Goal: Task Accomplishment & Management: Complete application form

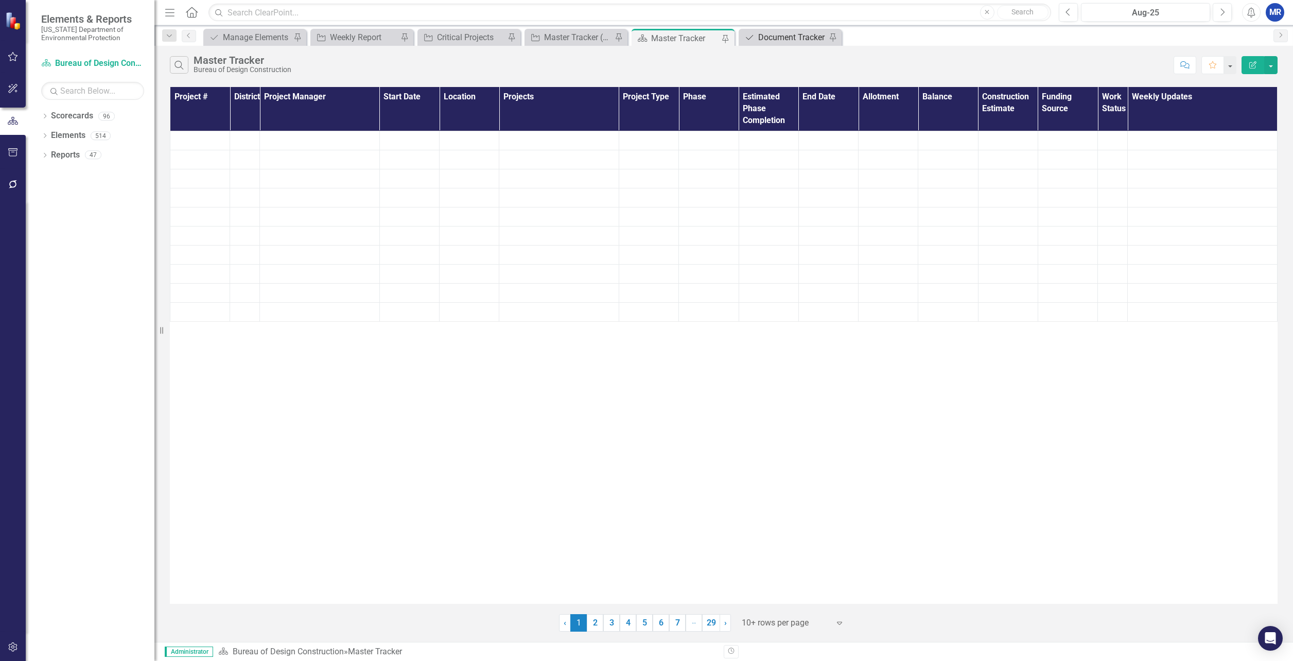
click at [769, 38] on div "Document Tracker" at bounding box center [792, 37] width 68 height 13
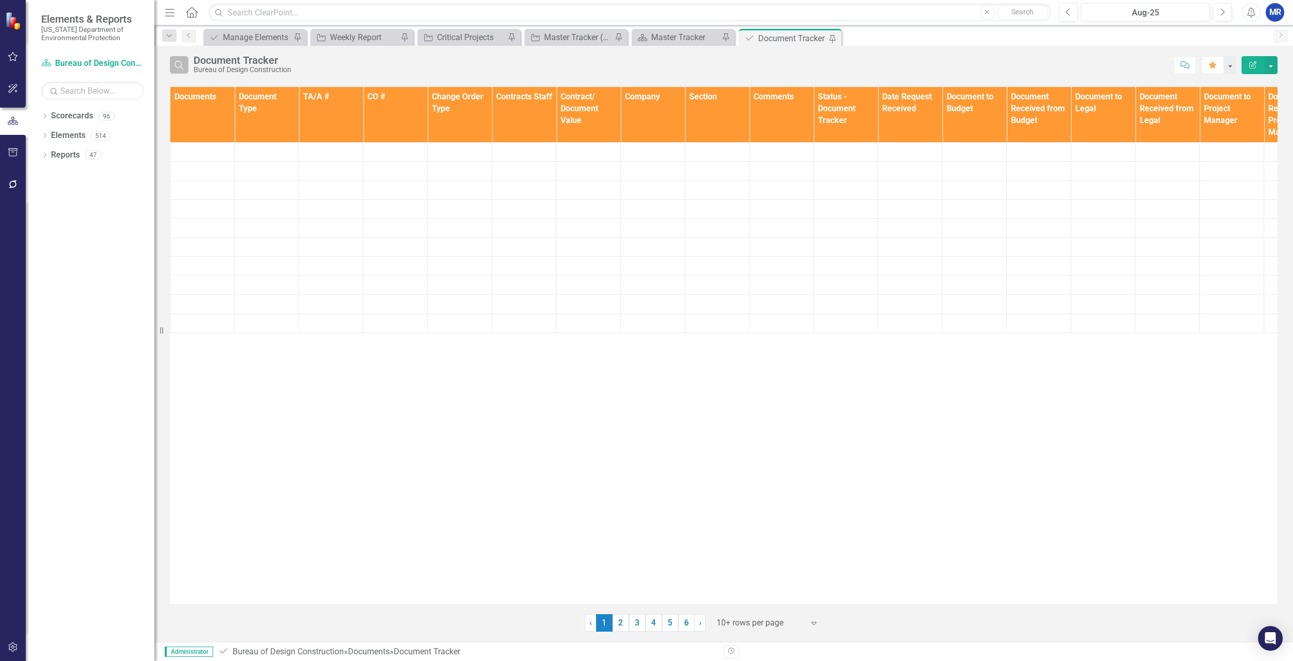
click at [175, 60] on icon "Search" at bounding box center [178, 64] width 11 height 9
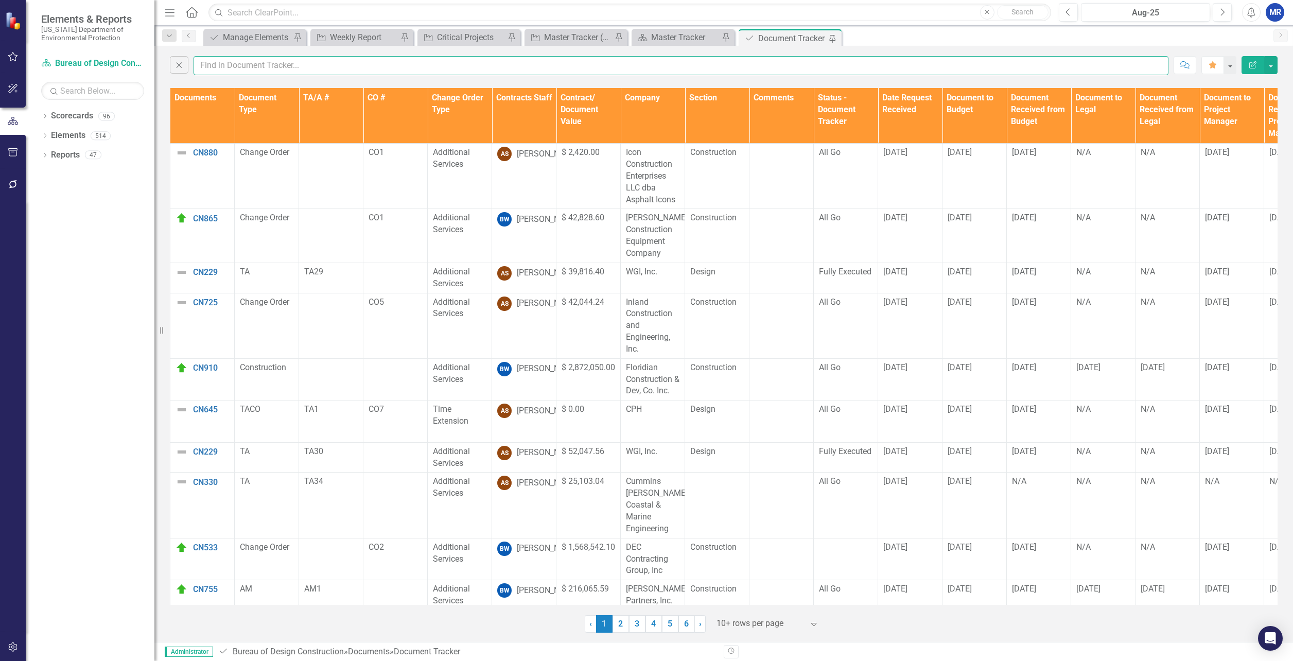
click at [235, 62] on input "text" at bounding box center [681, 65] width 975 height 19
click at [224, 67] on input "text" at bounding box center [681, 65] width 975 height 19
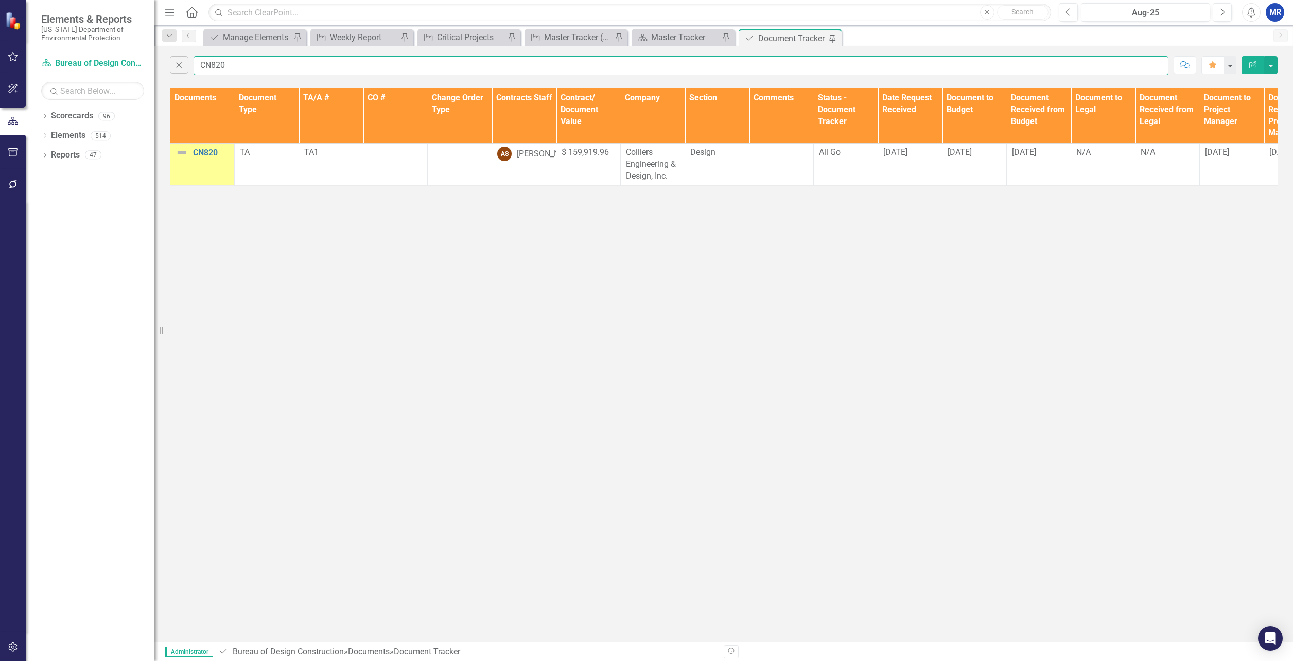
type input "CN820"
click at [278, 292] on div "Close CN820 Comment Favorite Edit Report Documents Document Type TA/A # CO # Ch…" at bounding box center [723, 344] width 1139 height 596
click at [281, 67] on input "CN820" at bounding box center [681, 65] width 975 height 19
click at [683, 35] on div "Master Tracker" at bounding box center [685, 37] width 68 height 13
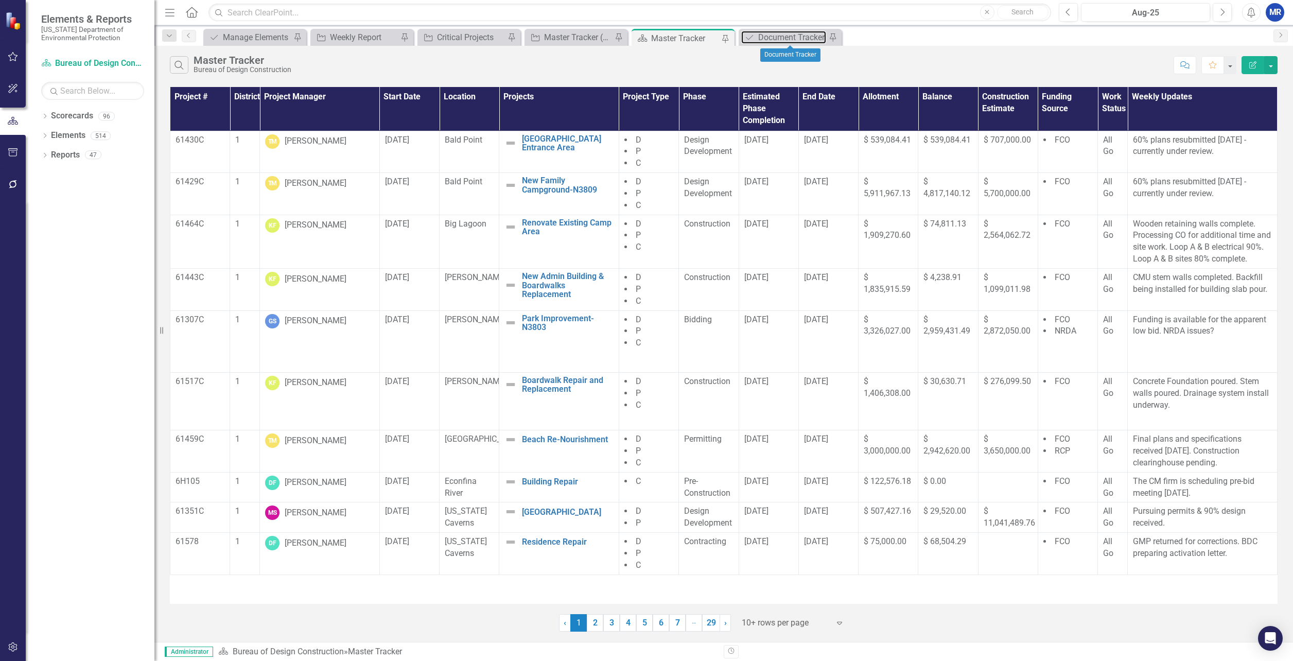
click at [791, 36] on div "Document Tracker" at bounding box center [792, 37] width 68 height 13
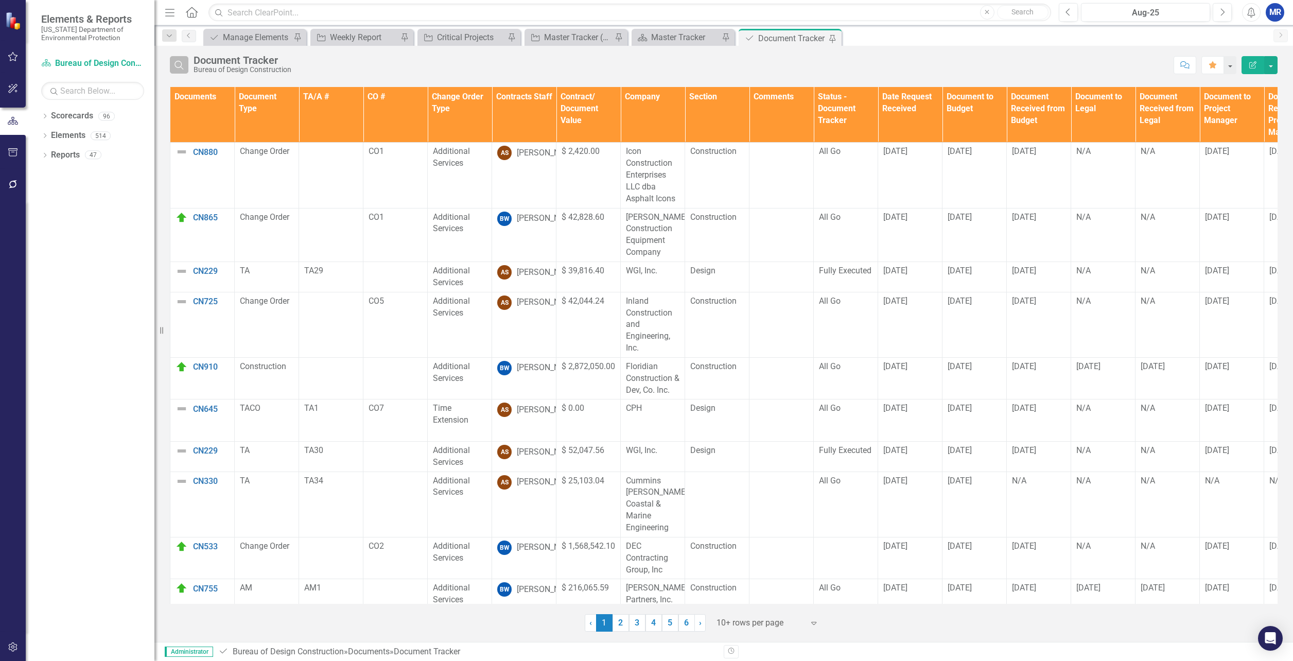
click at [182, 62] on icon "Search" at bounding box center [178, 64] width 11 height 9
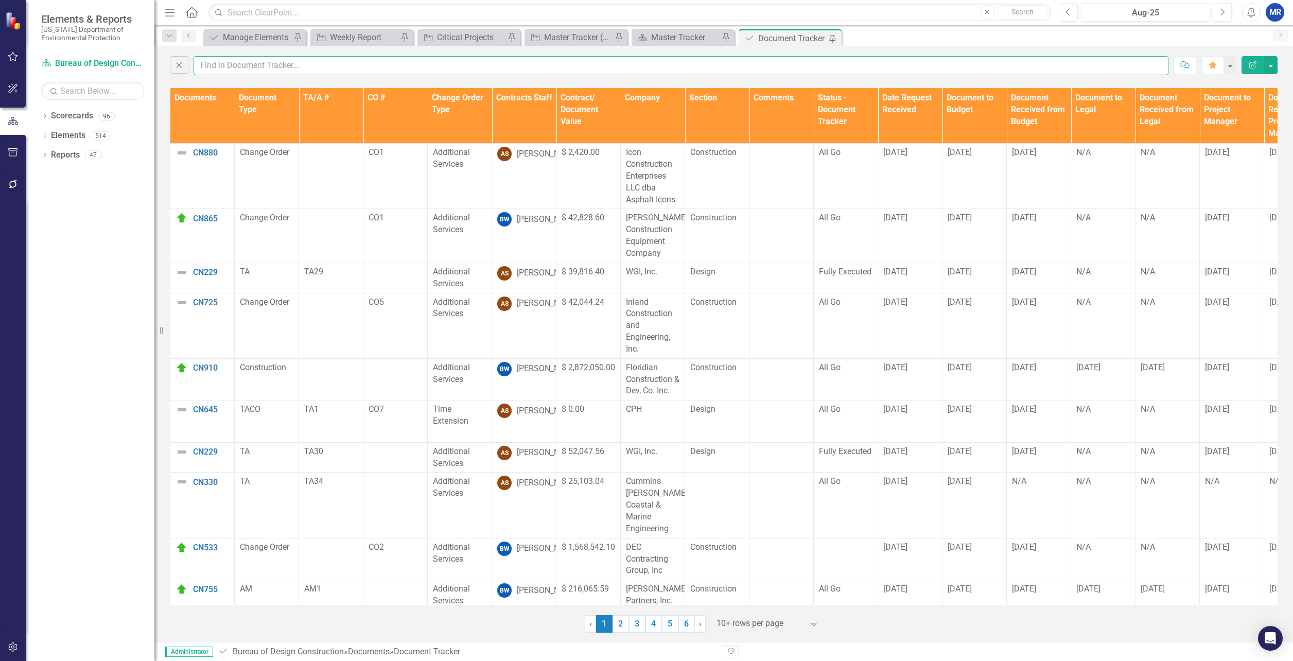
click at [232, 62] on input "text" at bounding box center [681, 65] width 975 height 19
type input "CN820"
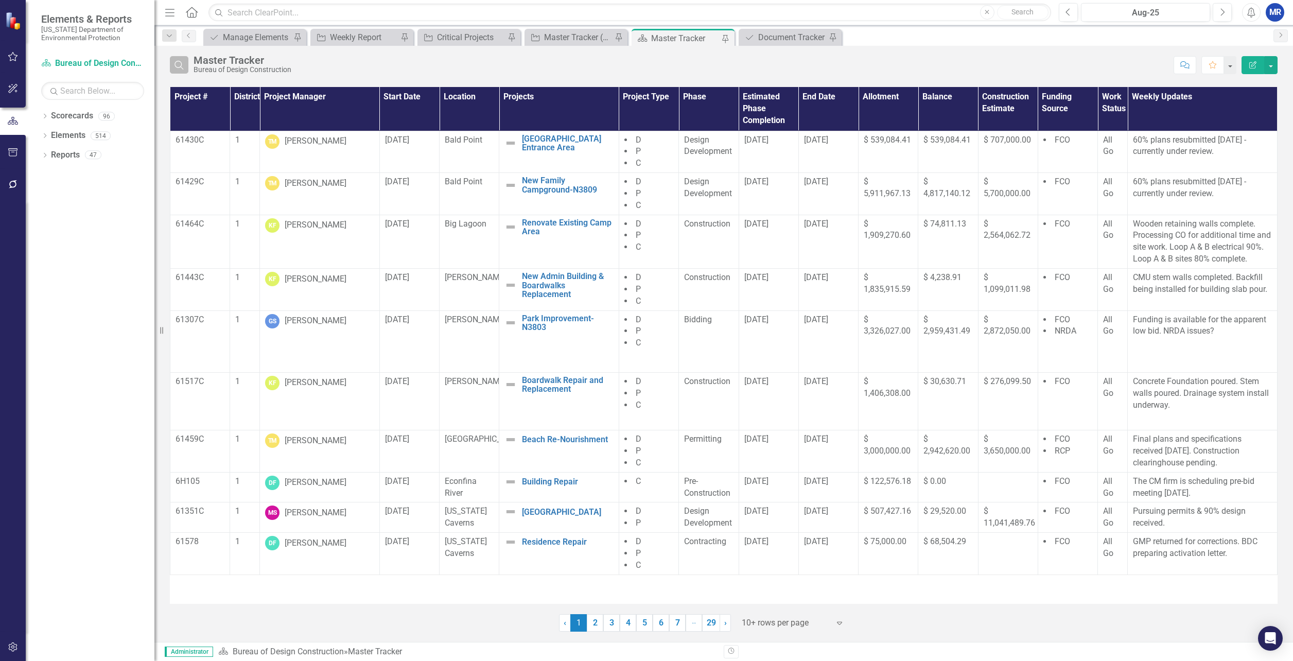
click at [187, 66] on button "Search" at bounding box center [179, 65] width 19 height 18
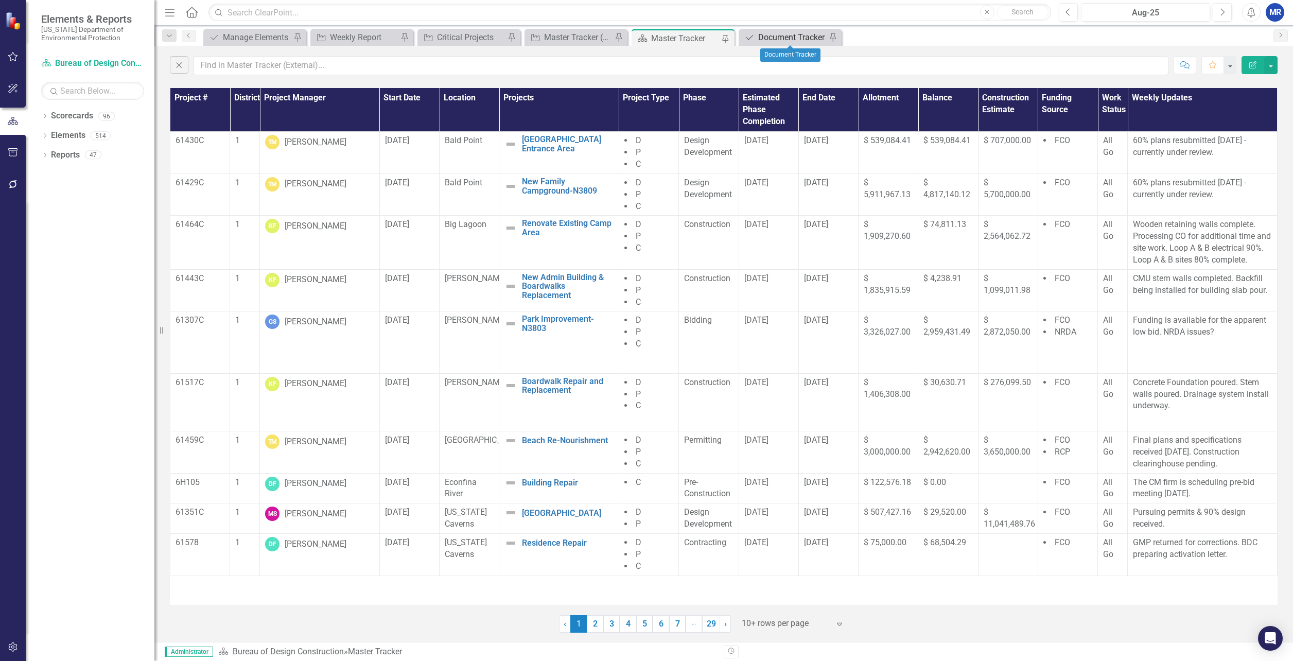
click at [762, 30] on div "Document Document Tracker Pin" at bounding box center [790, 37] width 103 height 17
click at [766, 36] on div "Document Tracker" at bounding box center [792, 37] width 68 height 13
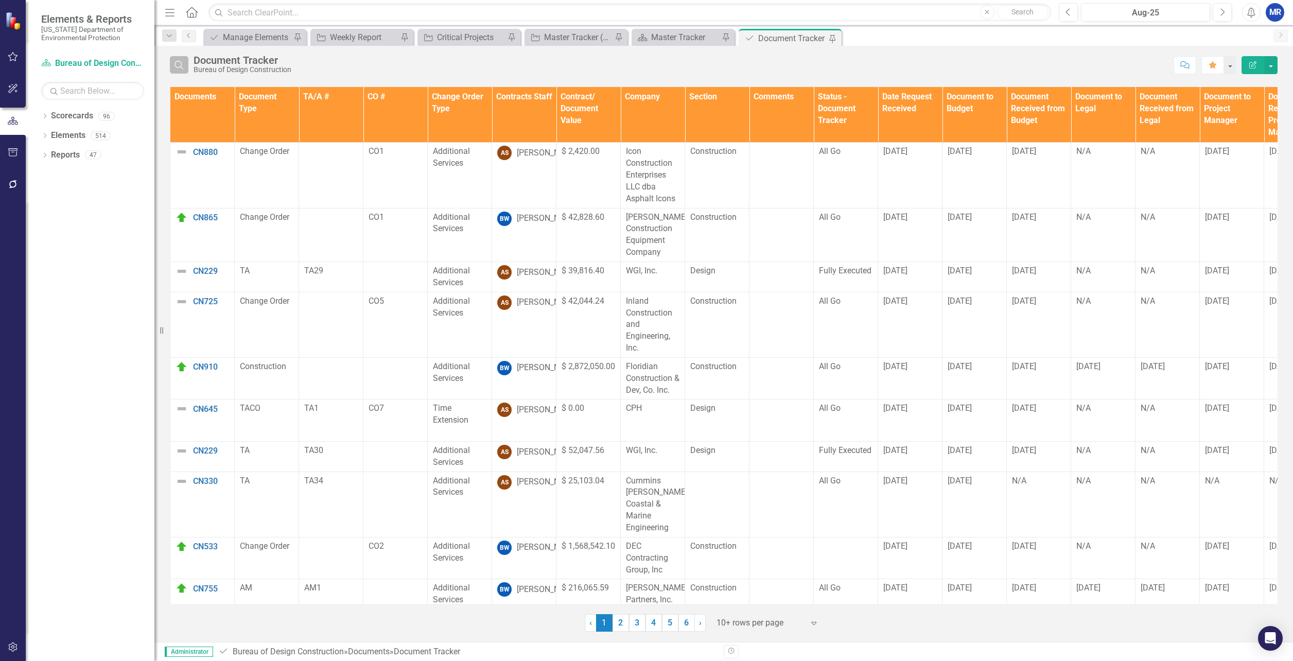
click at [173, 62] on button "Search" at bounding box center [179, 65] width 19 height 18
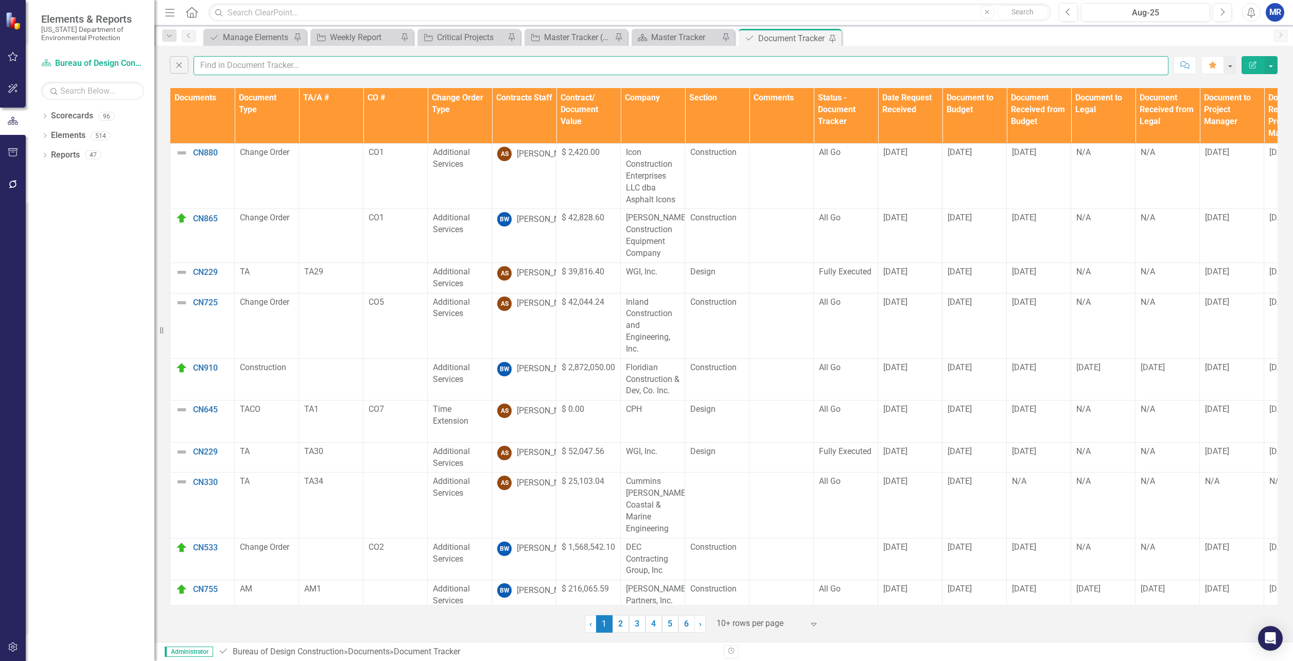
click at [233, 69] on input "text" at bounding box center [681, 65] width 975 height 19
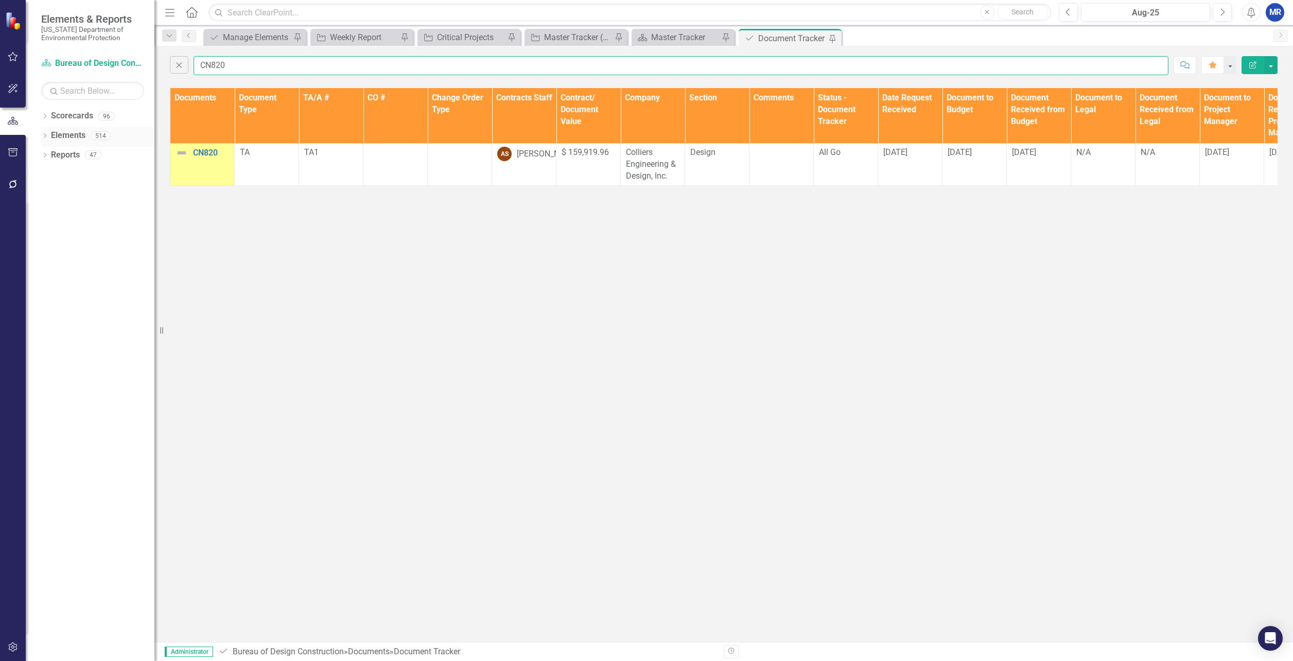
type input "CN820"
click at [71, 138] on link "Elements" at bounding box center [68, 136] width 34 height 12
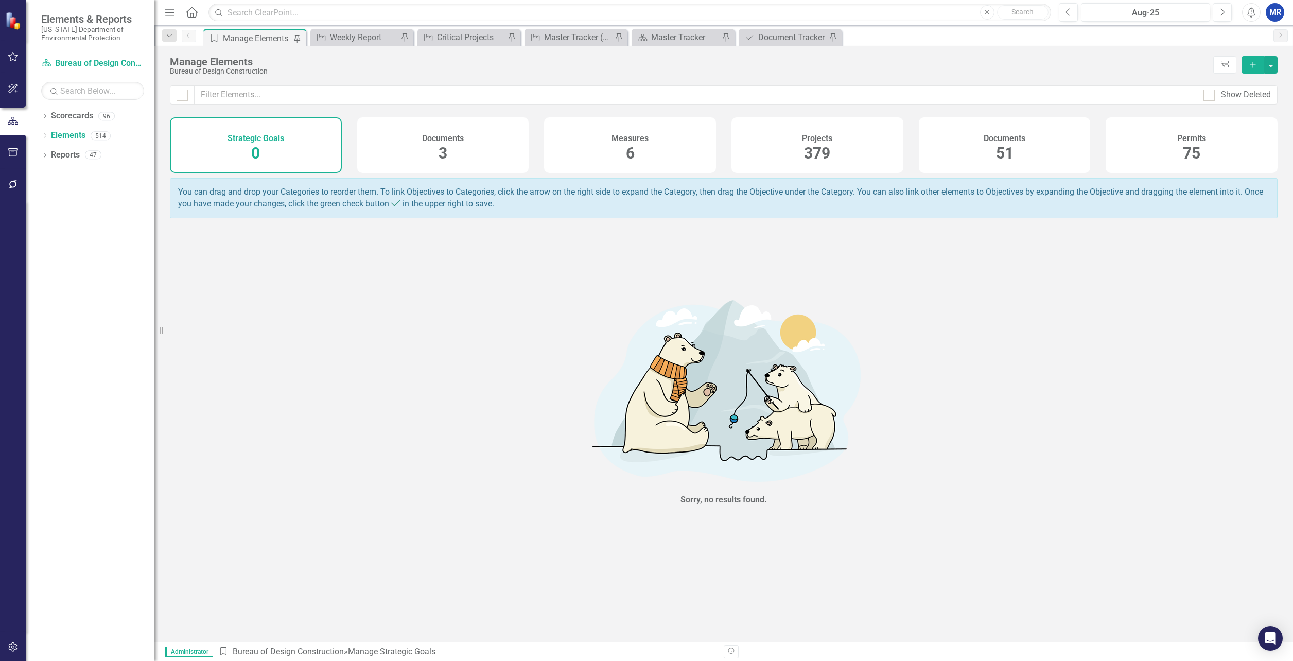
click at [999, 152] on span "51" at bounding box center [1005, 153] width 18 height 18
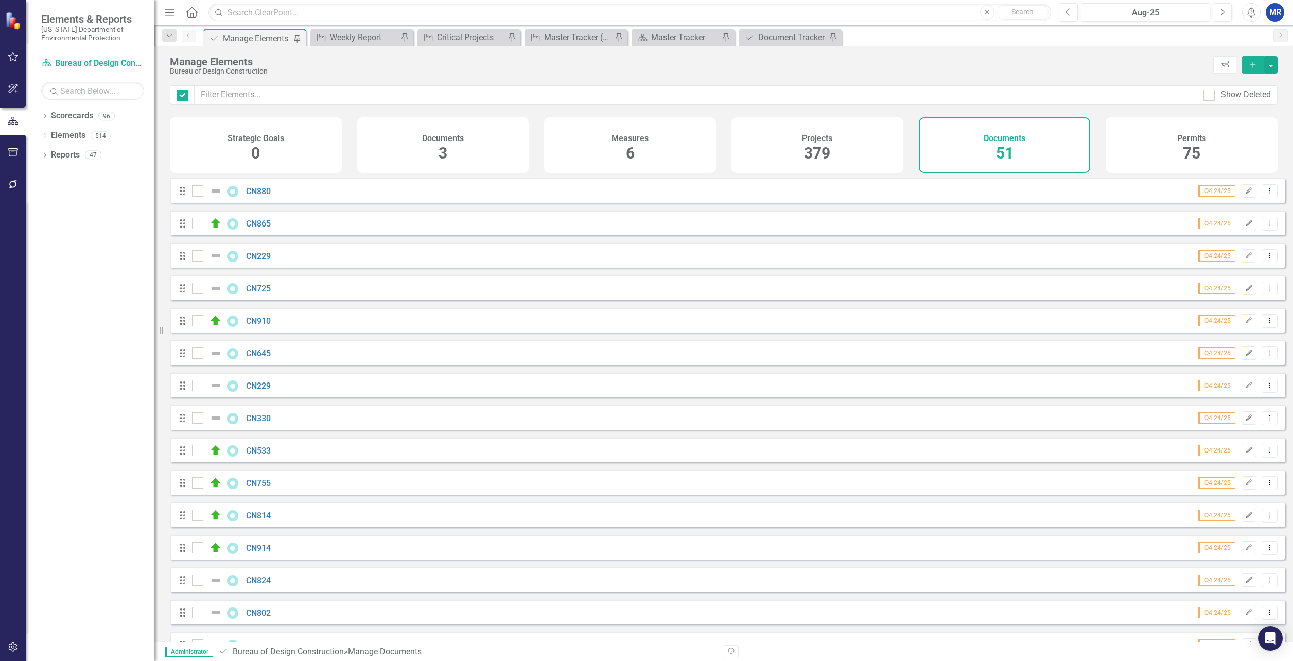
checkbox input "false"
click at [1249, 65] on icon "Add" at bounding box center [1252, 64] width 9 height 7
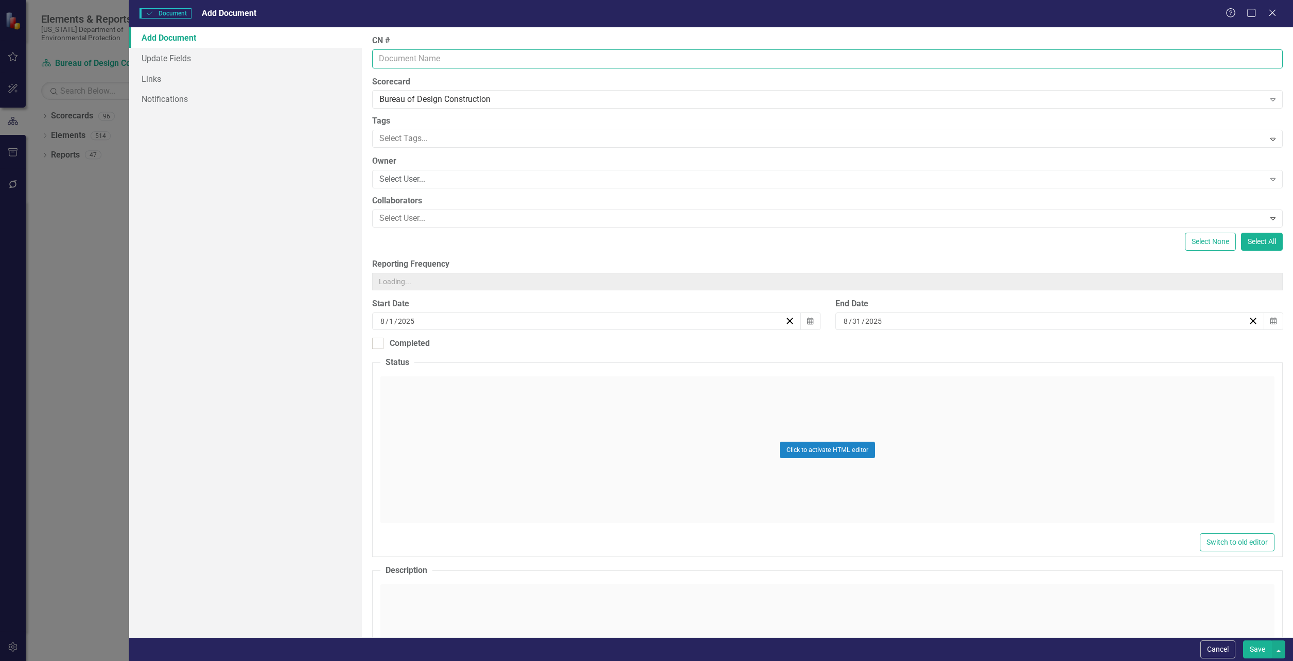
click at [423, 63] on input "CN #" at bounding box center [827, 58] width 911 height 19
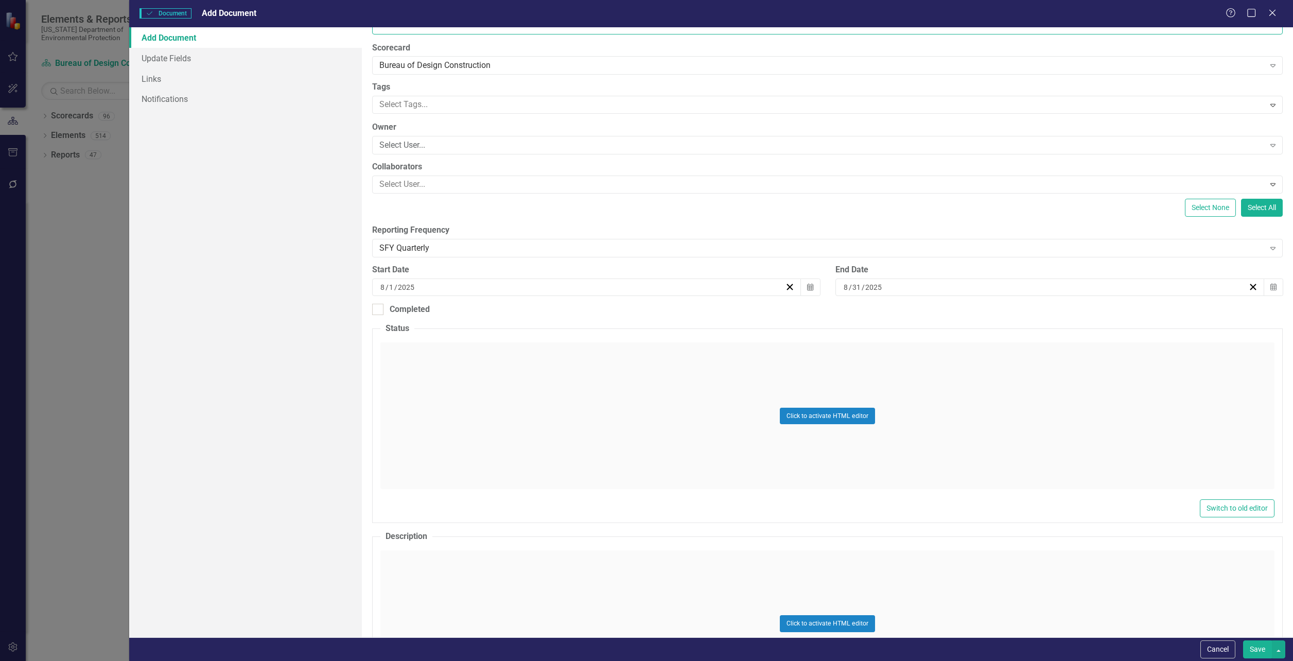
scroll to position [103, 0]
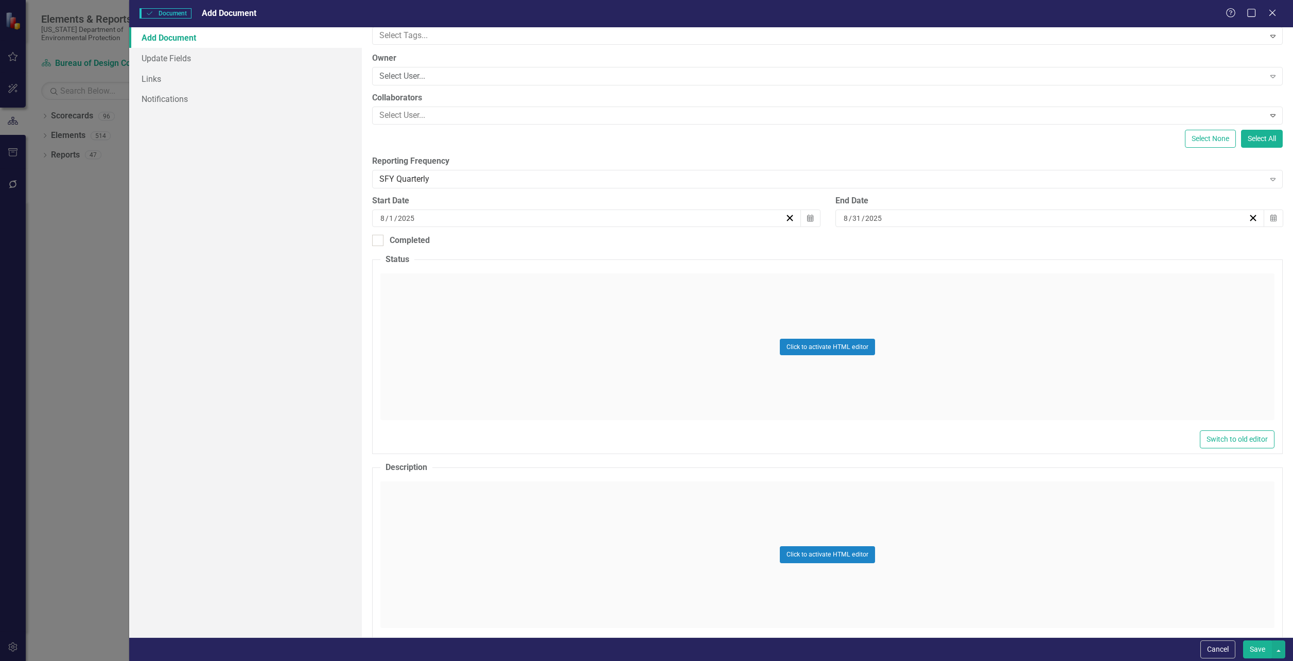
type input "CN820"
click at [416, 324] on div "Click to activate HTML editor" at bounding box center [827, 346] width 894 height 147
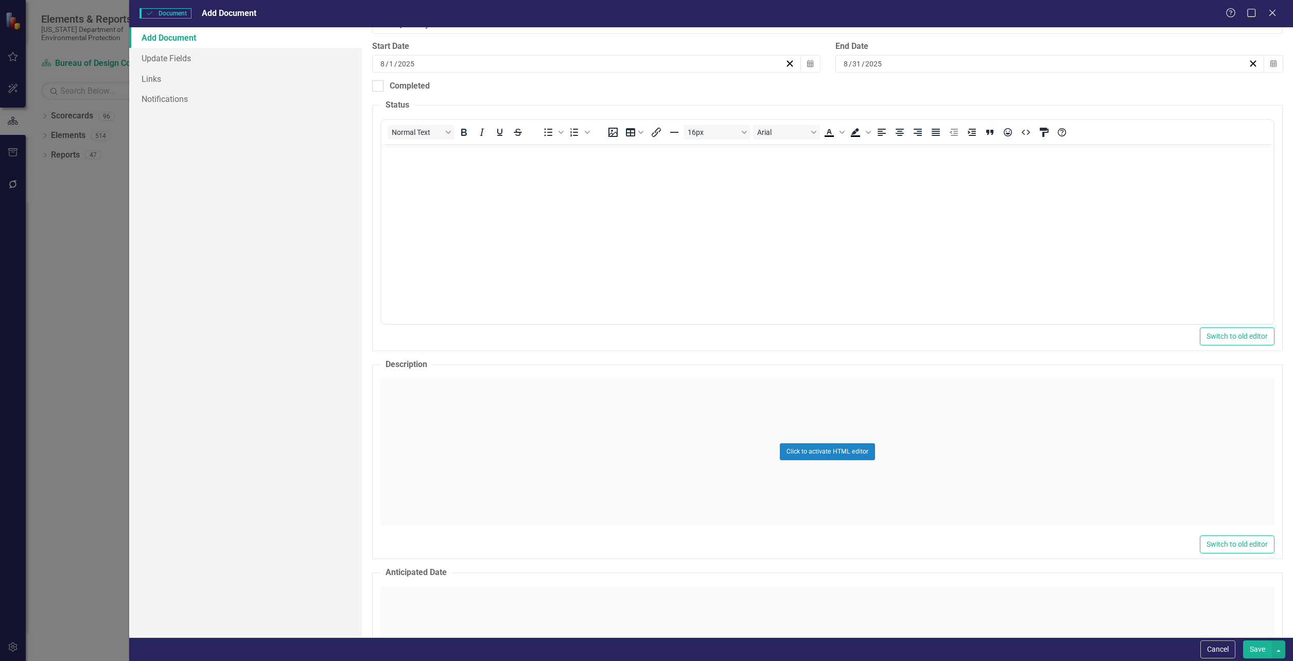
scroll to position [0, 0]
click at [431, 416] on div "Click to activate HTML editor" at bounding box center [827, 451] width 894 height 147
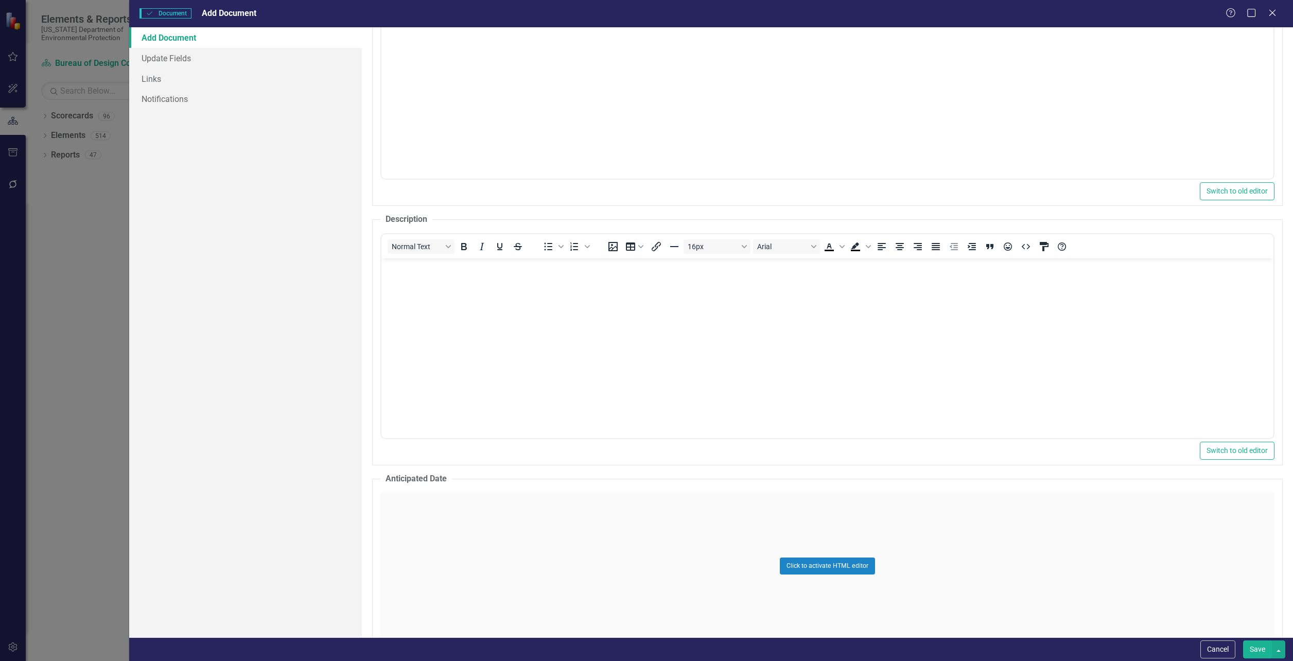
scroll to position [412, 0]
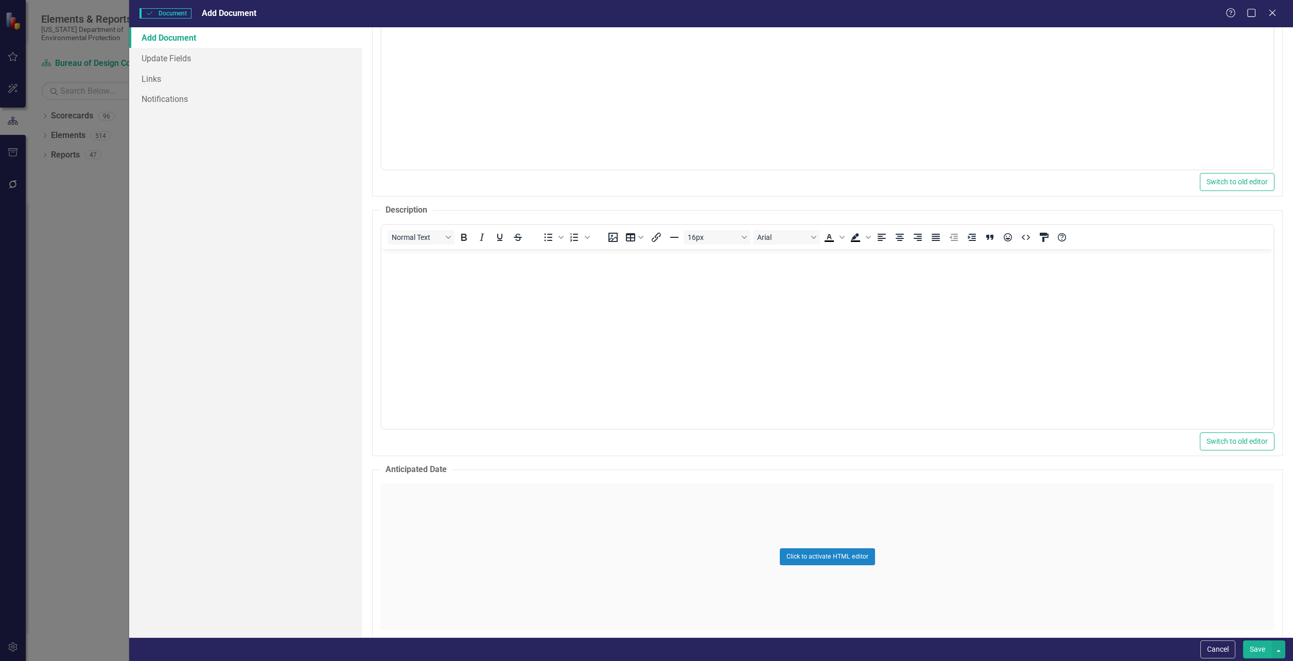
click at [419, 301] on body "Rich Text Area. Press ALT-0 for help." at bounding box center [827, 326] width 892 height 154
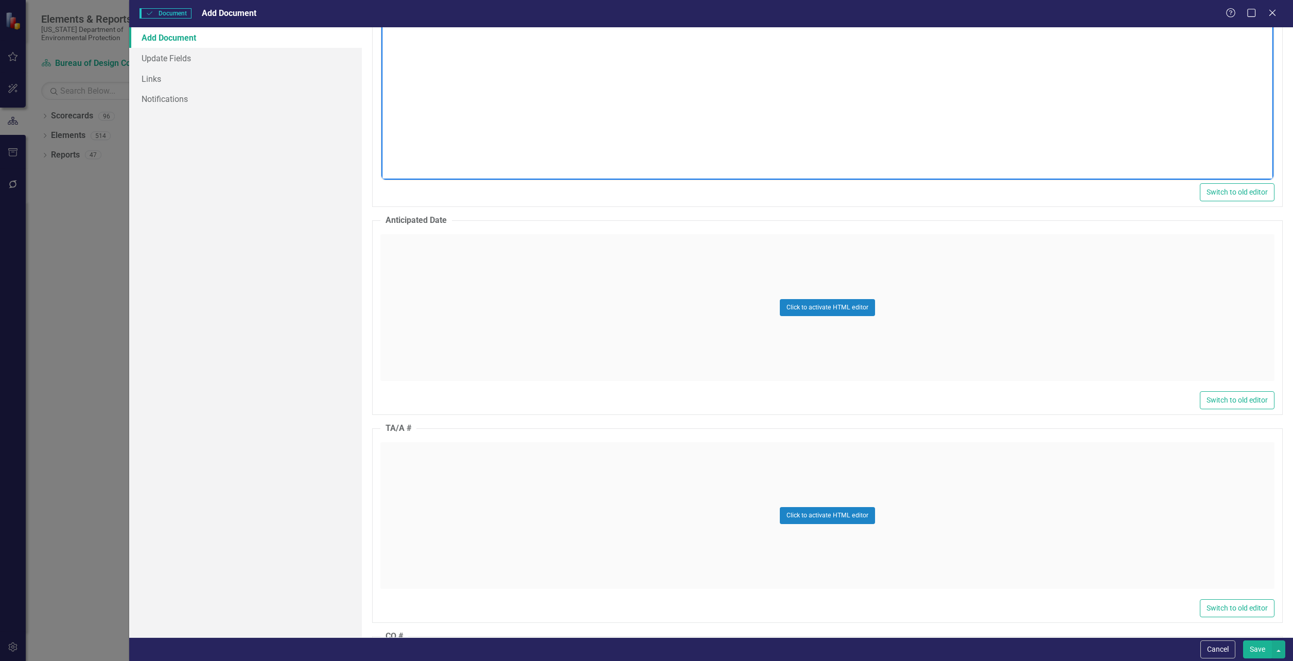
scroll to position [721, 0]
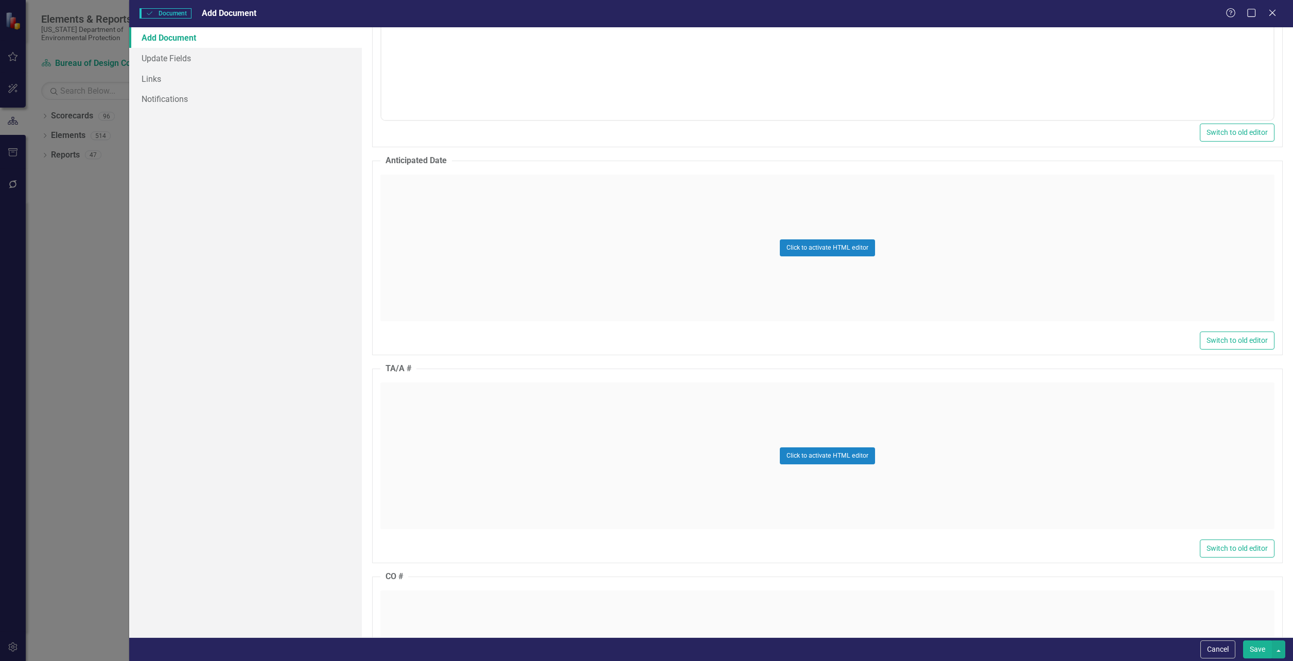
click at [419, 436] on div "Click to activate HTML editor" at bounding box center [827, 456] width 894 height 147
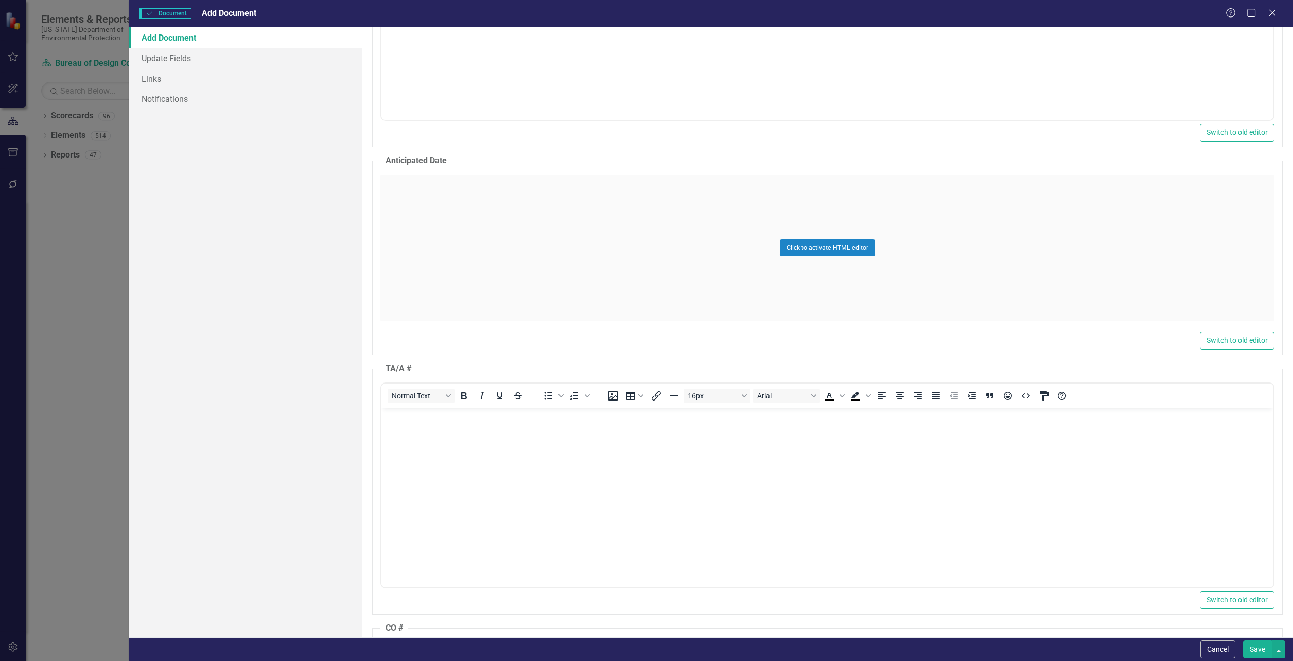
scroll to position [0, 0]
click at [475, 446] on body "Rich Text Area. Press ALT-0 for help." at bounding box center [827, 484] width 892 height 154
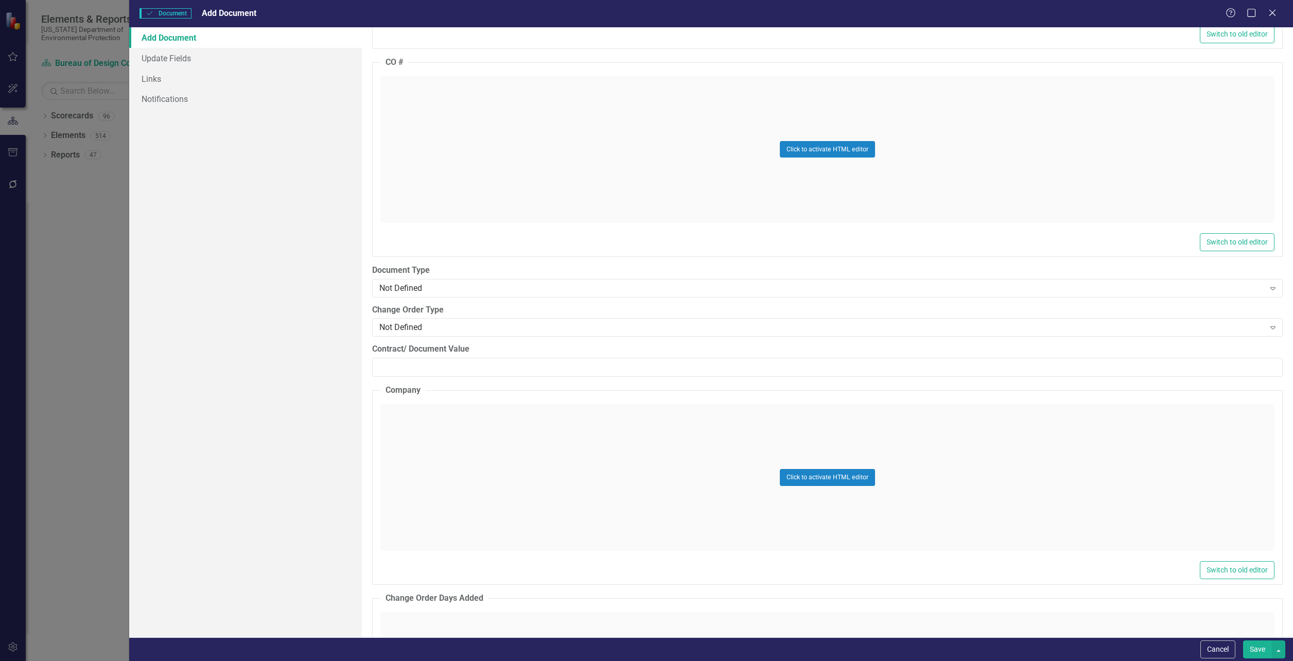
scroll to position [1287, 0]
click at [396, 280] on div "Not Defined Expand" at bounding box center [827, 288] width 911 height 19
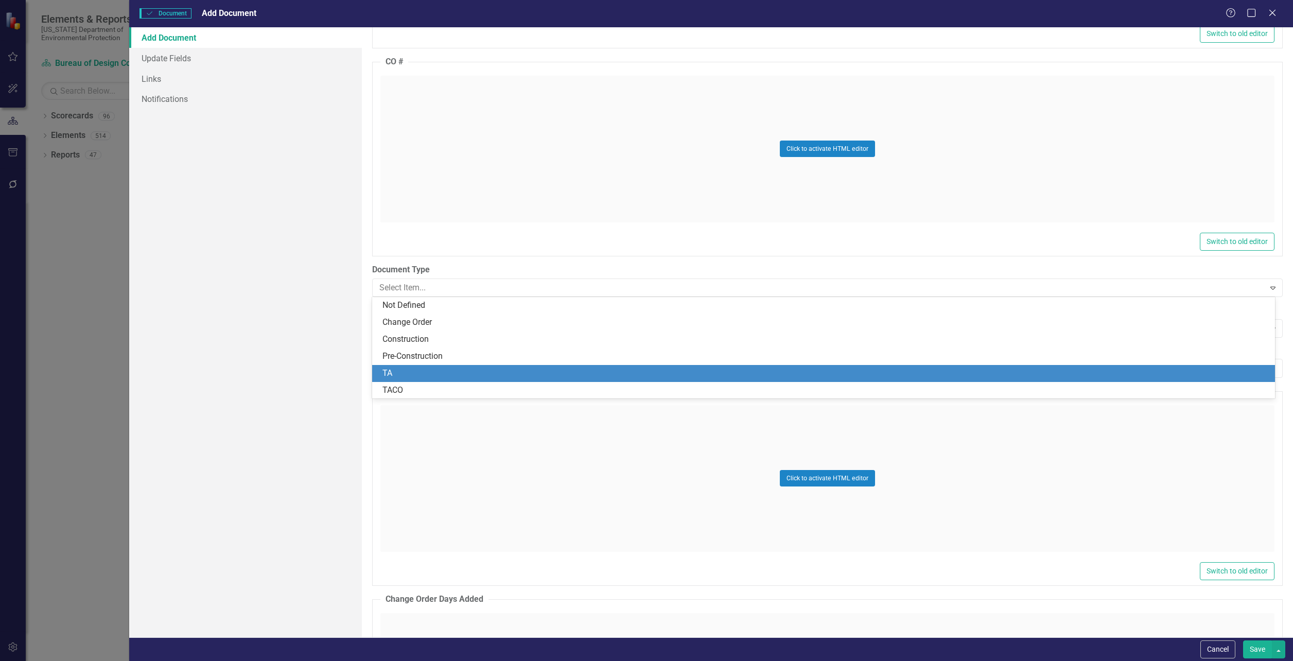
click at [405, 370] on div "TA" at bounding box center [826, 374] width 887 height 12
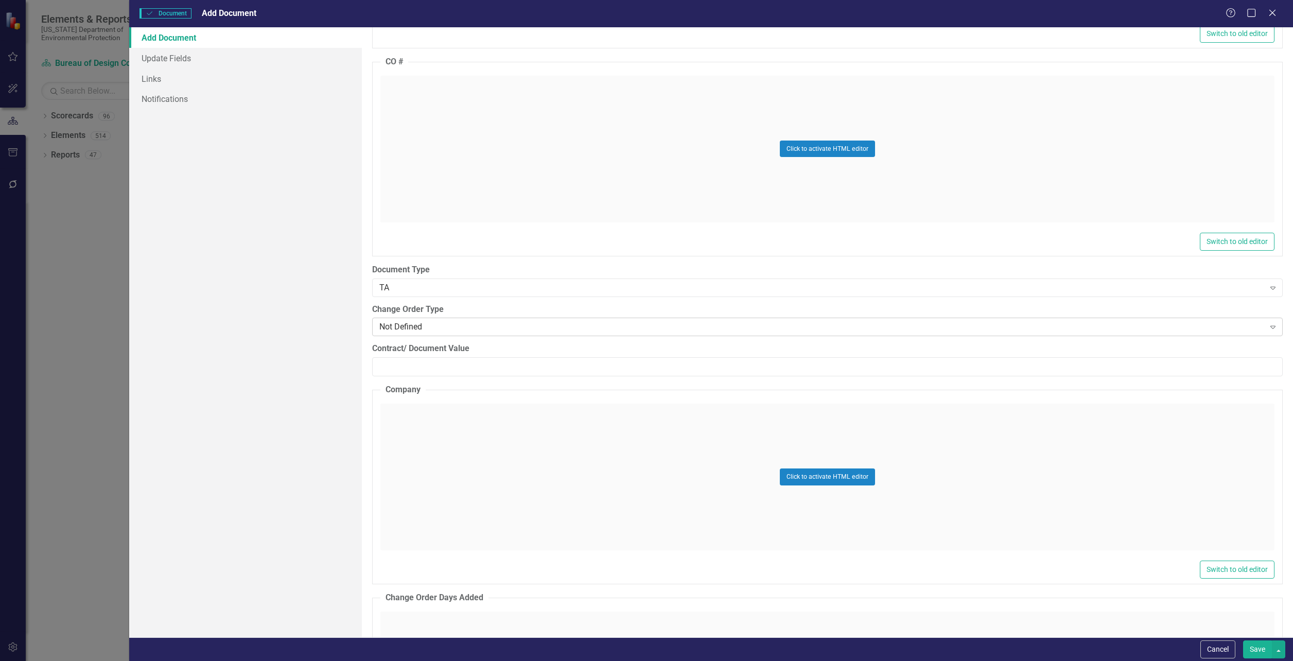
click at [404, 326] on div "Not Defined" at bounding box center [821, 327] width 885 height 12
click at [403, 365] on input "Contract/ Document Value" at bounding box center [827, 366] width 911 height 19
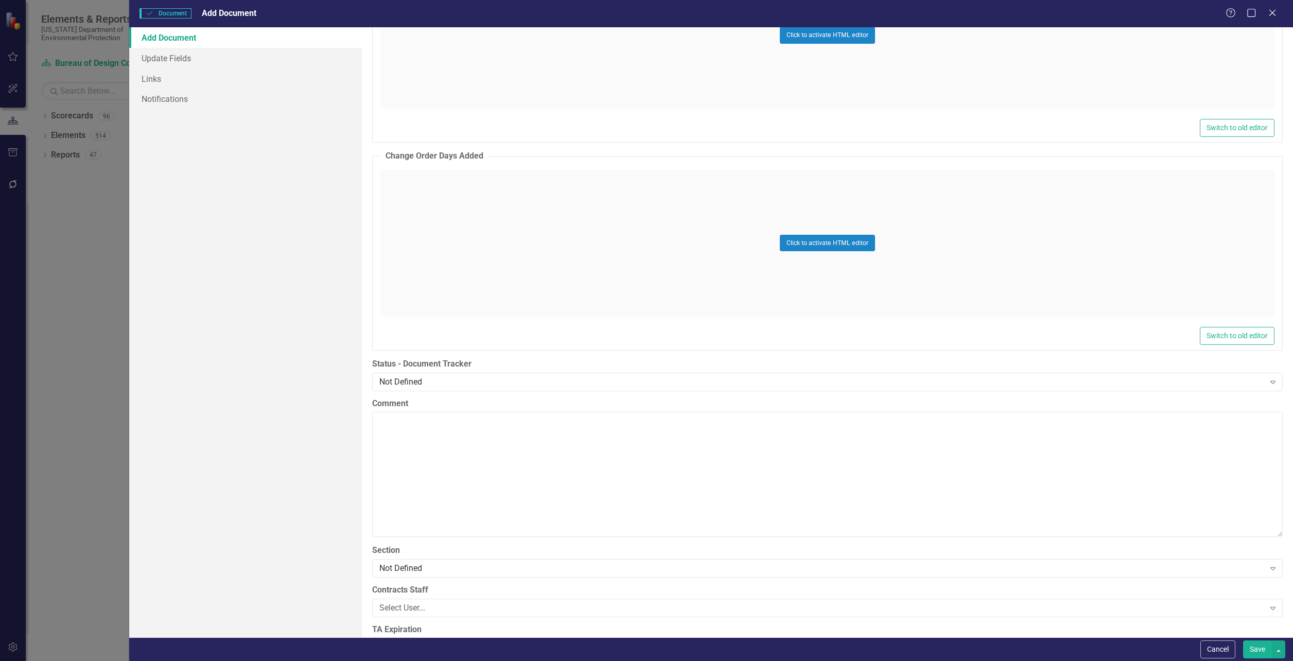
scroll to position [1750, 0]
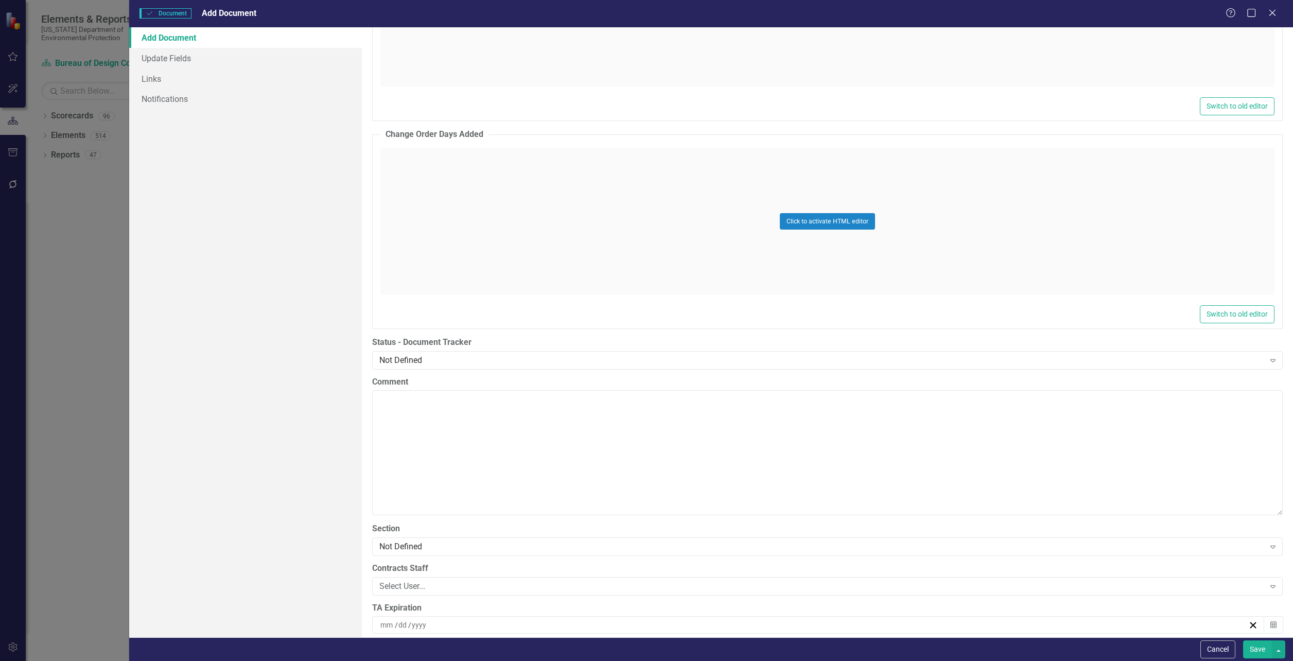
type input "-2"
click at [403, 366] on div "Not Defined" at bounding box center [821, 360] width 885 height 12
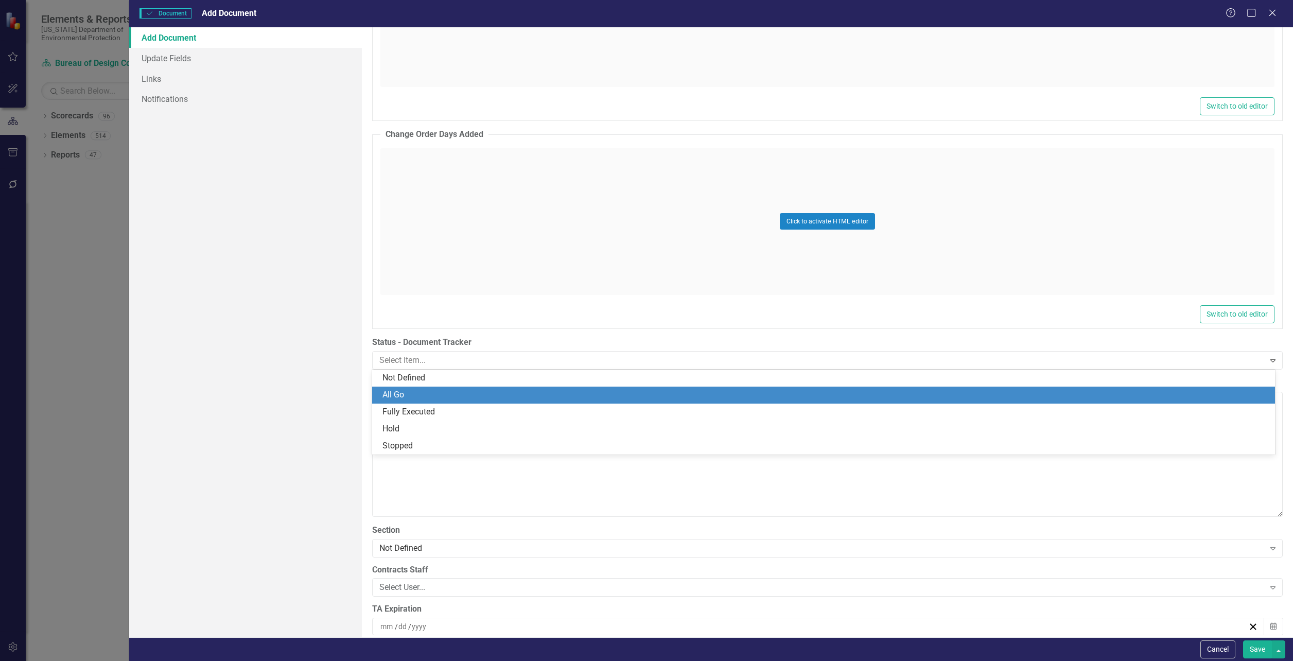
click at [402, 389] on div "All Go" at bounding box center [826, 395] width 887 height 12
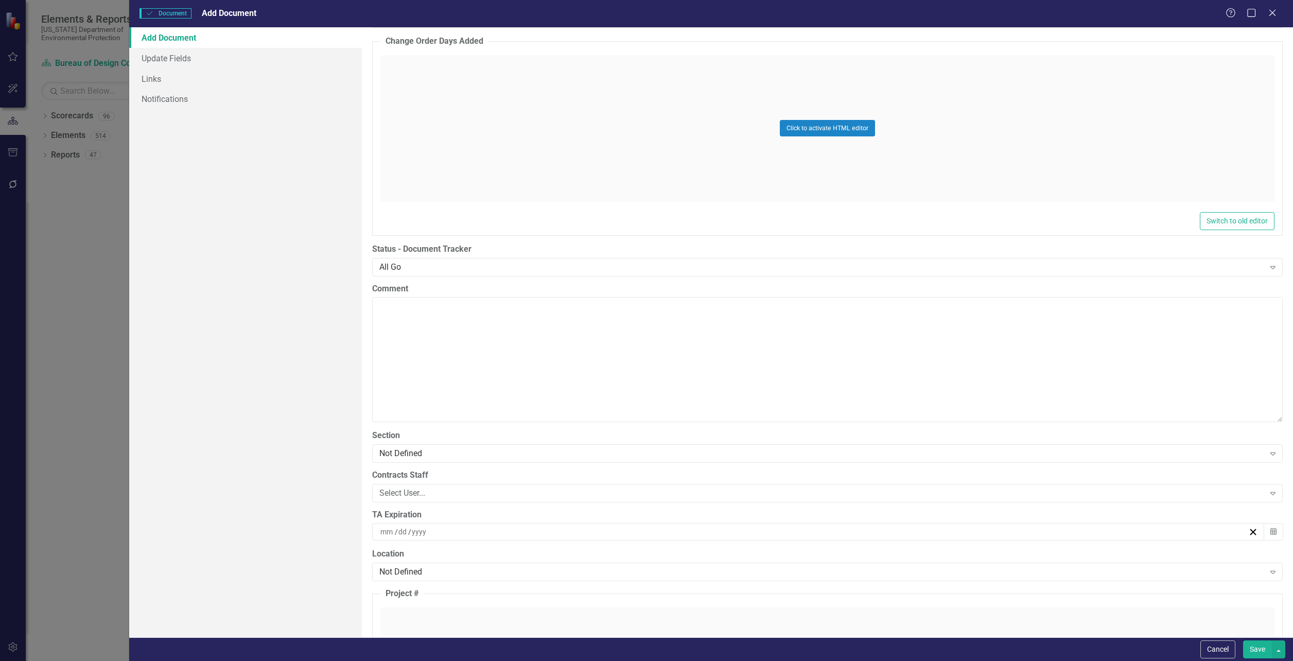
scroll to position [1956, 0]
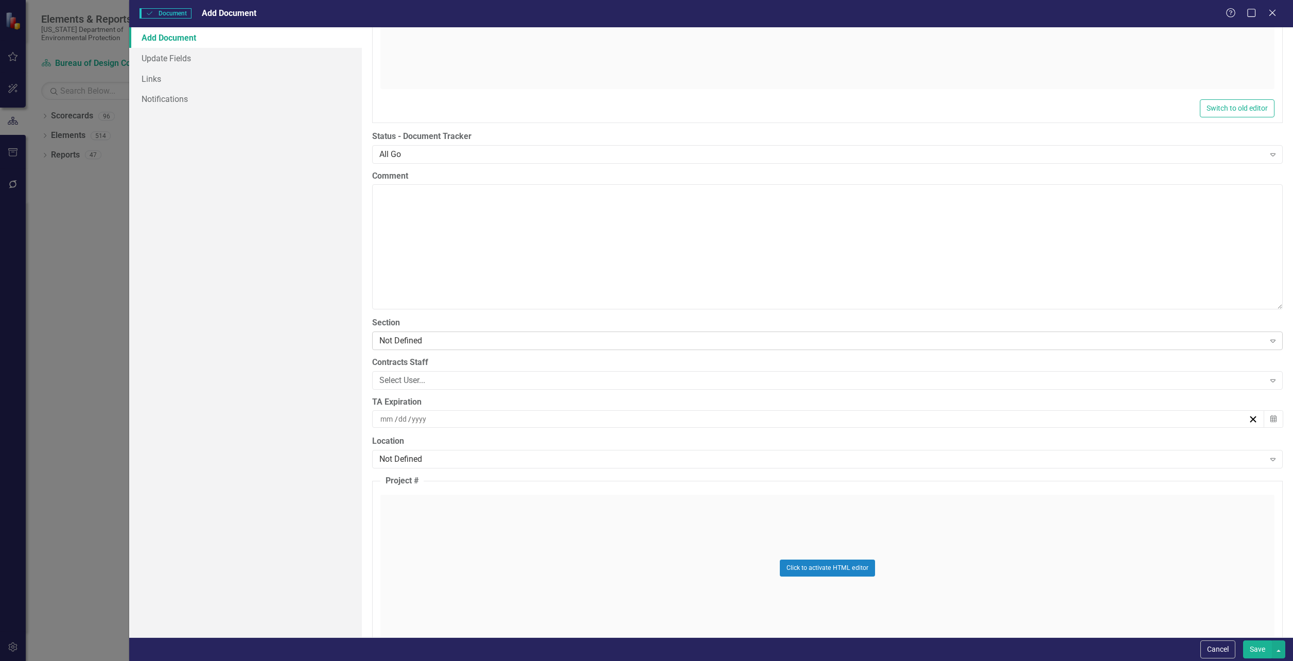
click at [412, 337] on div "Not Defined" at bounding box center [821, 341] width 885 height 12
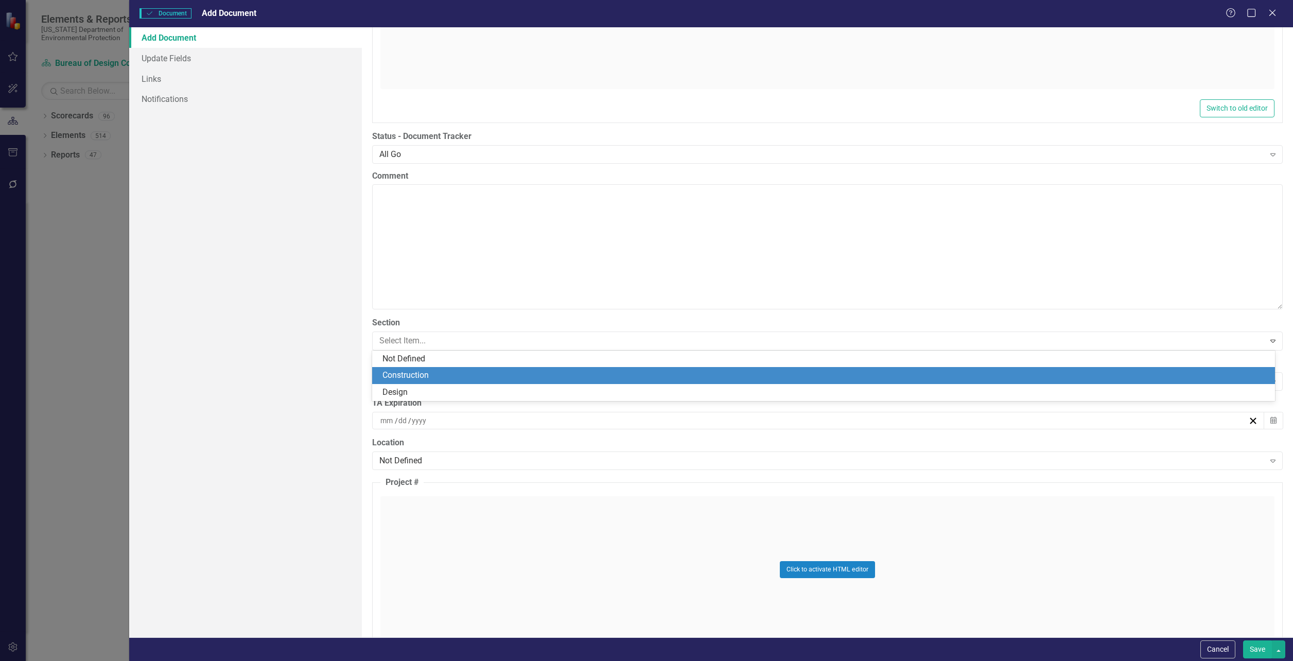
click at [406, 388] on div "Design" at bounding box center [826, 393] width 887 height 12
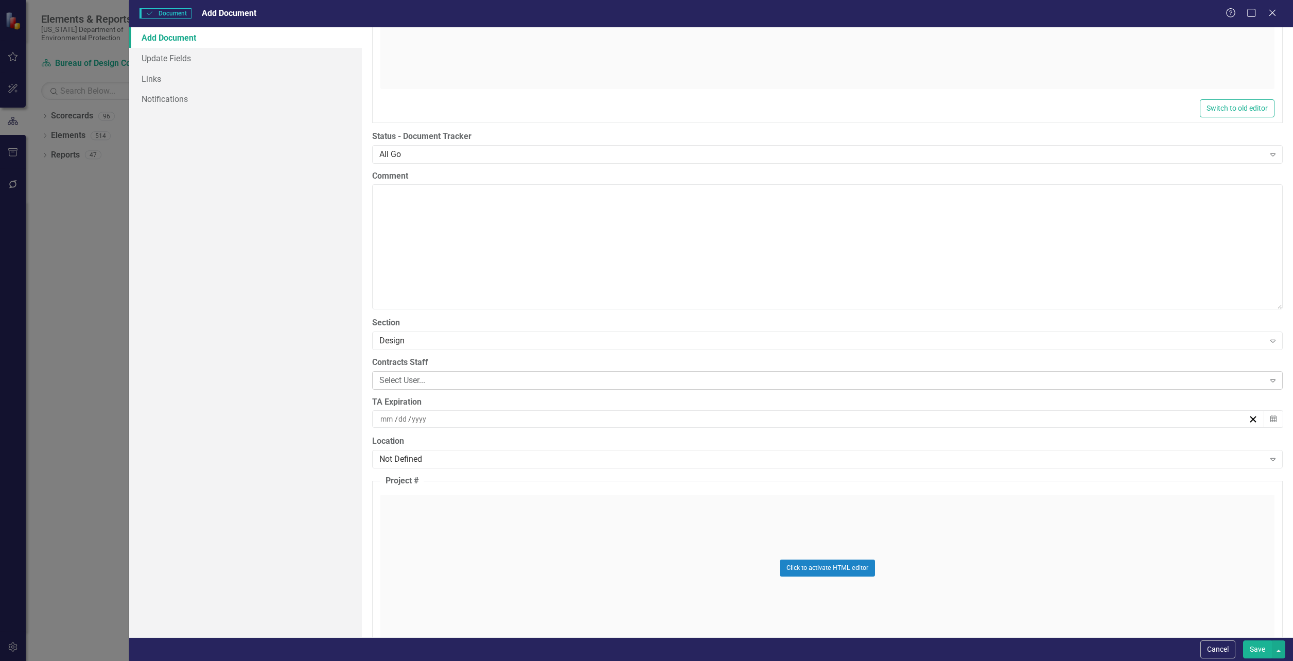
click at [406, 384] on div "Select User..." at bounding box center [821, 380] width 885 height 12
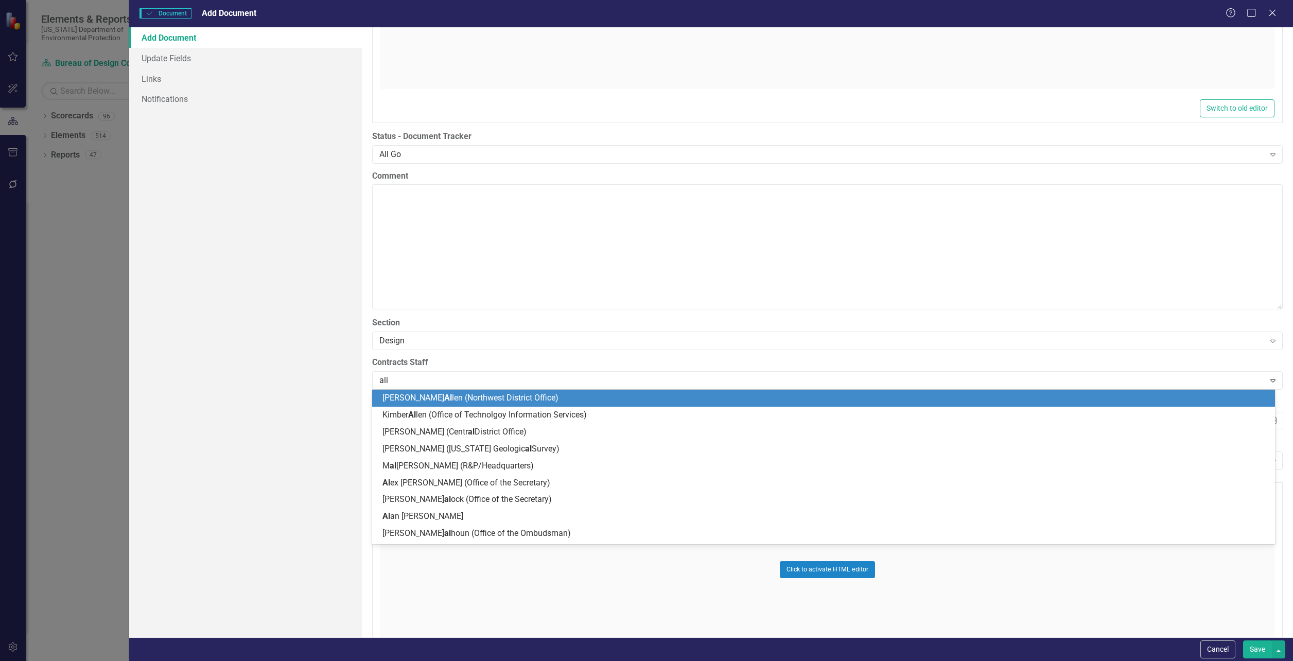
type input "alis"
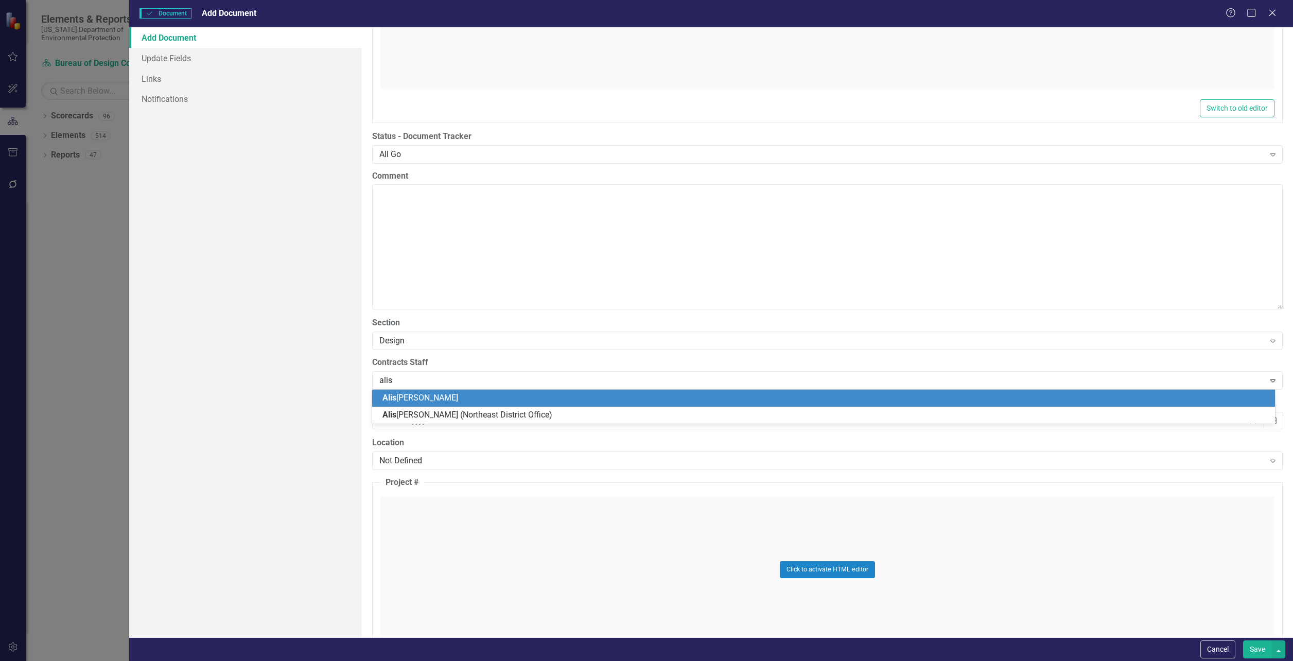
click at [415, 397] on span "Alis [PERSON_NAME]" at bounding box center [421, 398] width 76 height 10
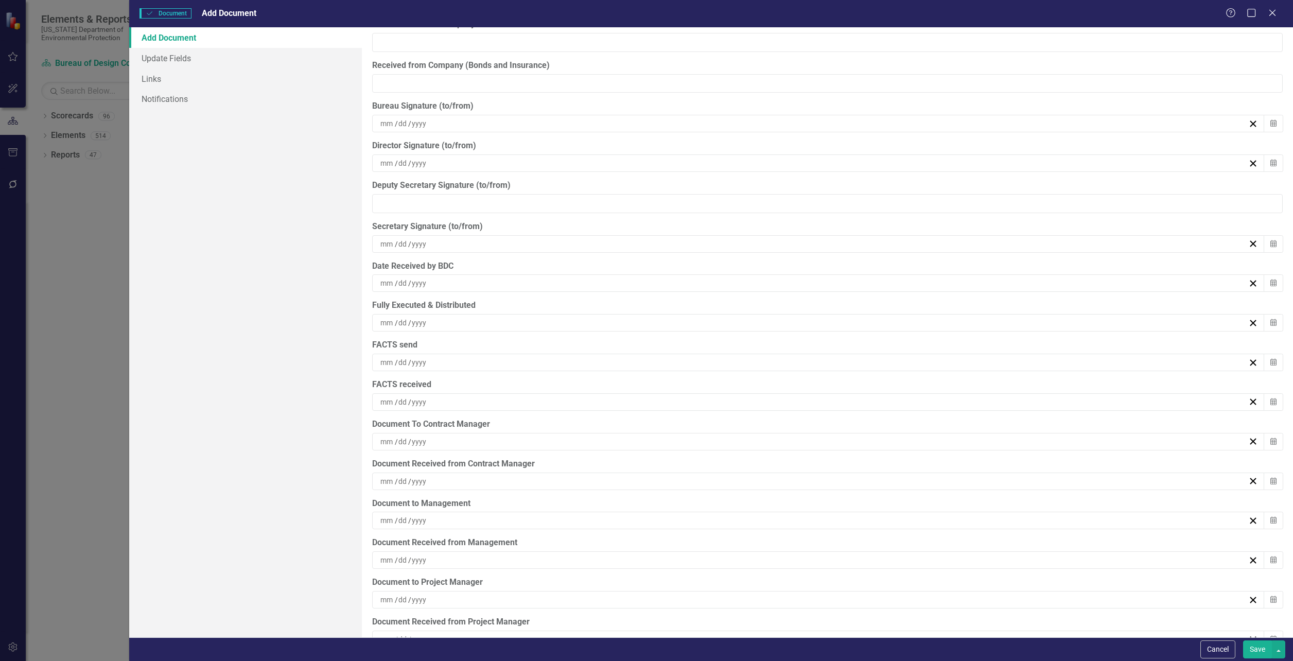
scroll to position [2924, 0]
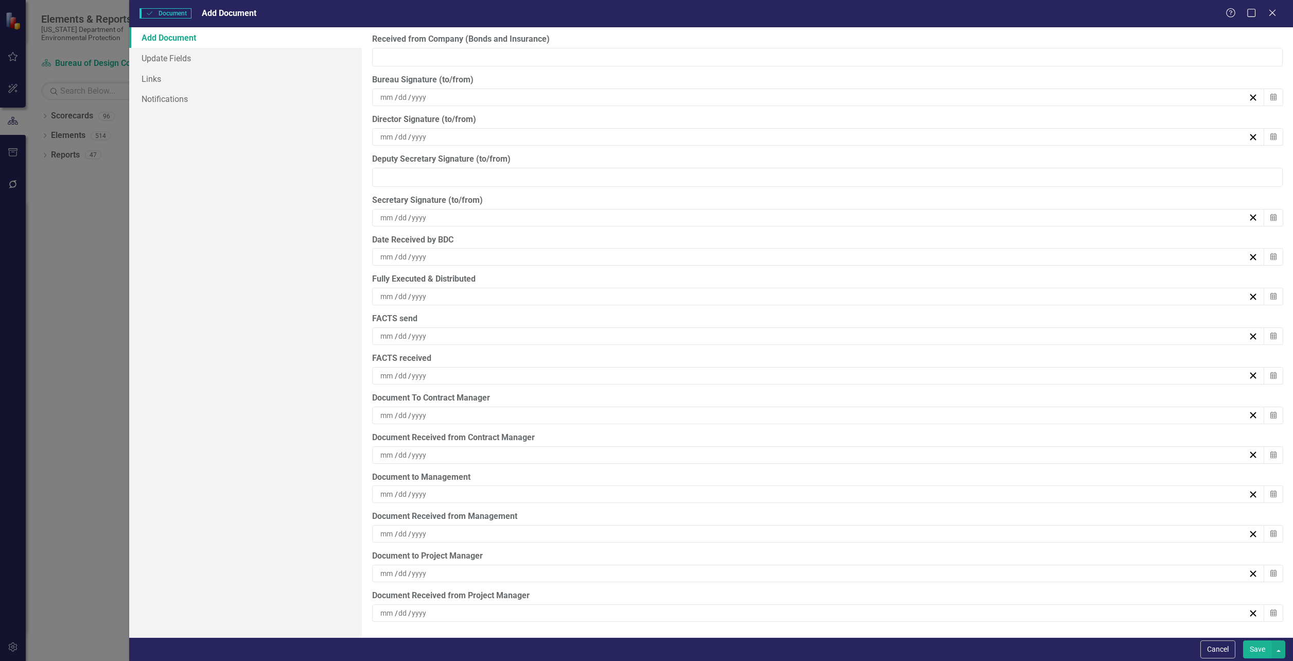
click at [1261, 651] on button "Save" at bounding box center [1257, 649] width 29 height 18
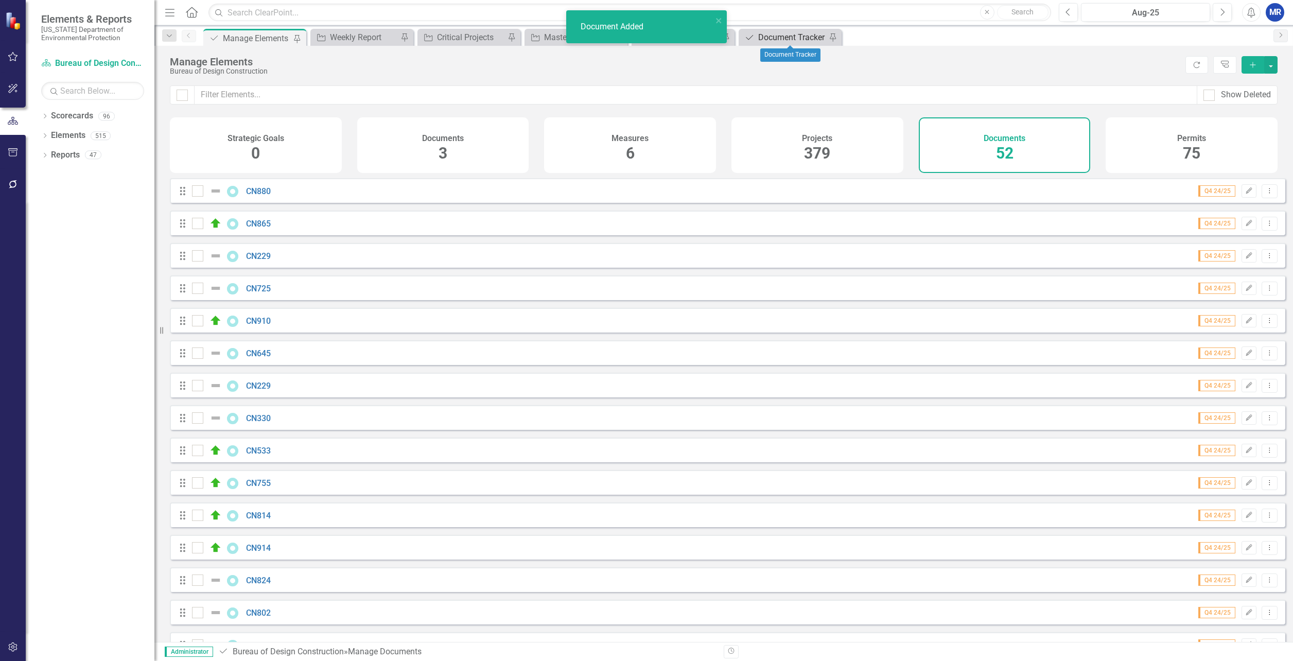
click at [801, 38] on div "Document Tracker" at bounding box center [792, 37] width 68 height 13
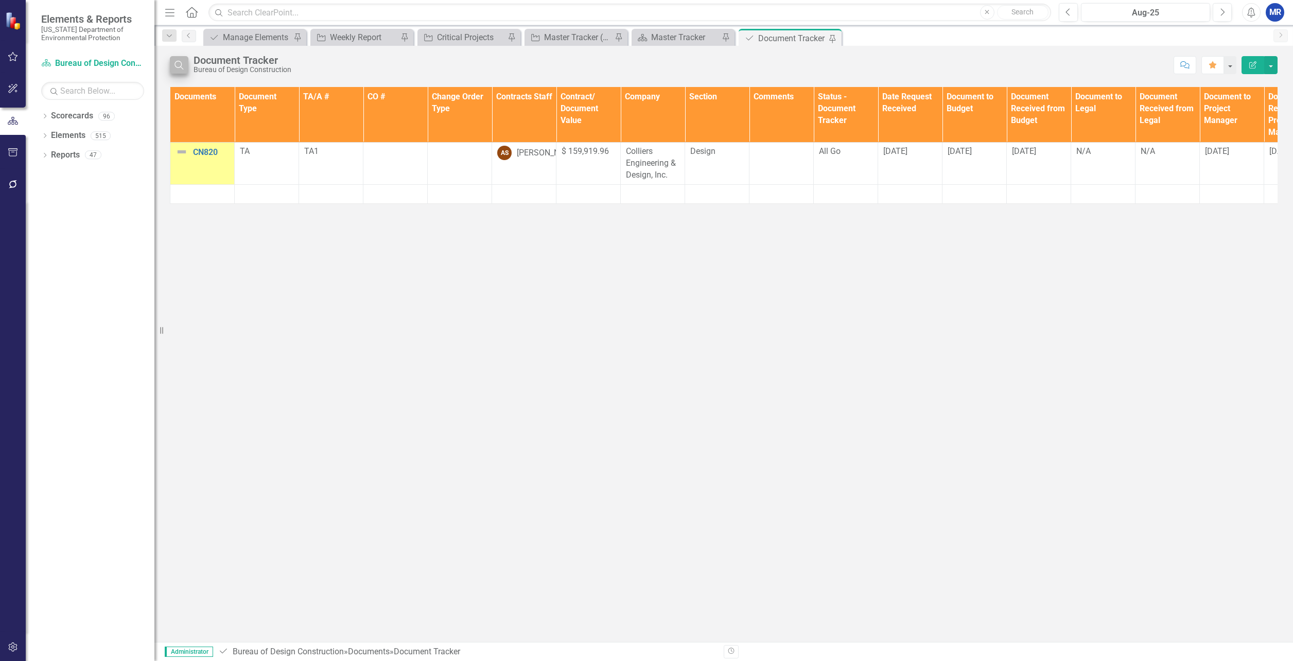
click at [187, 64] on button "Search" at bounding box center [179, 65] width 19 height 18
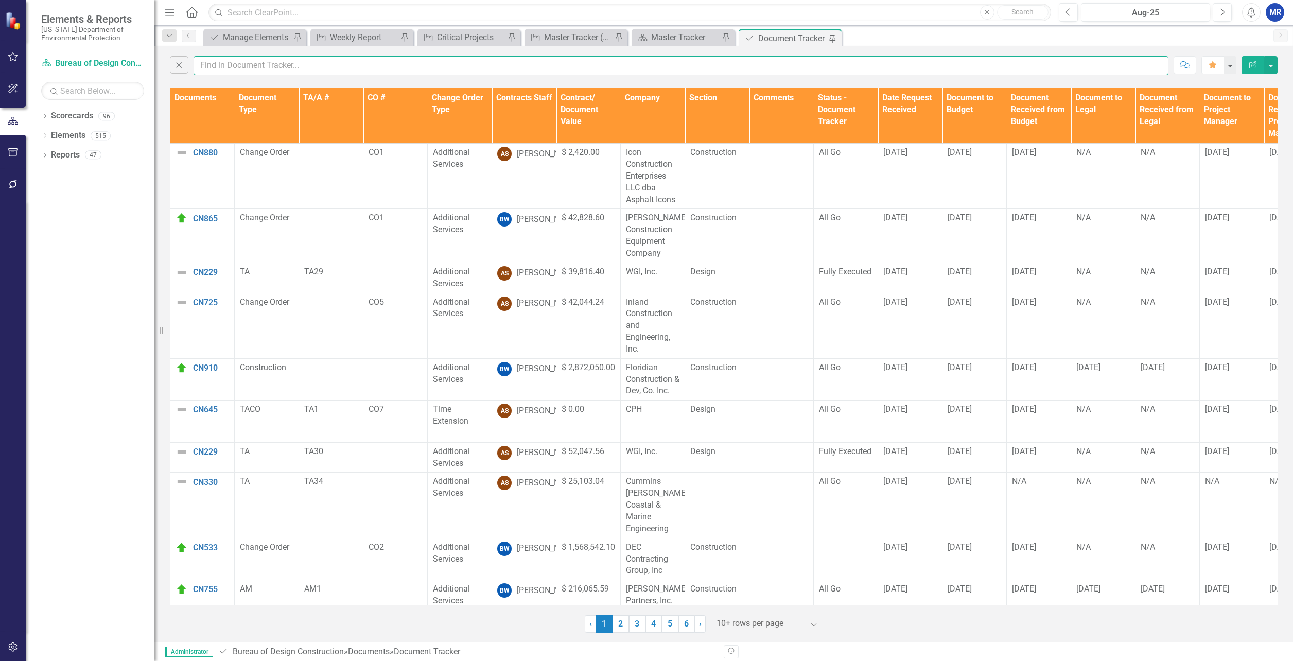
click at [251, 69] on input "text" at bounding box center [681, 65] width 975 height 19
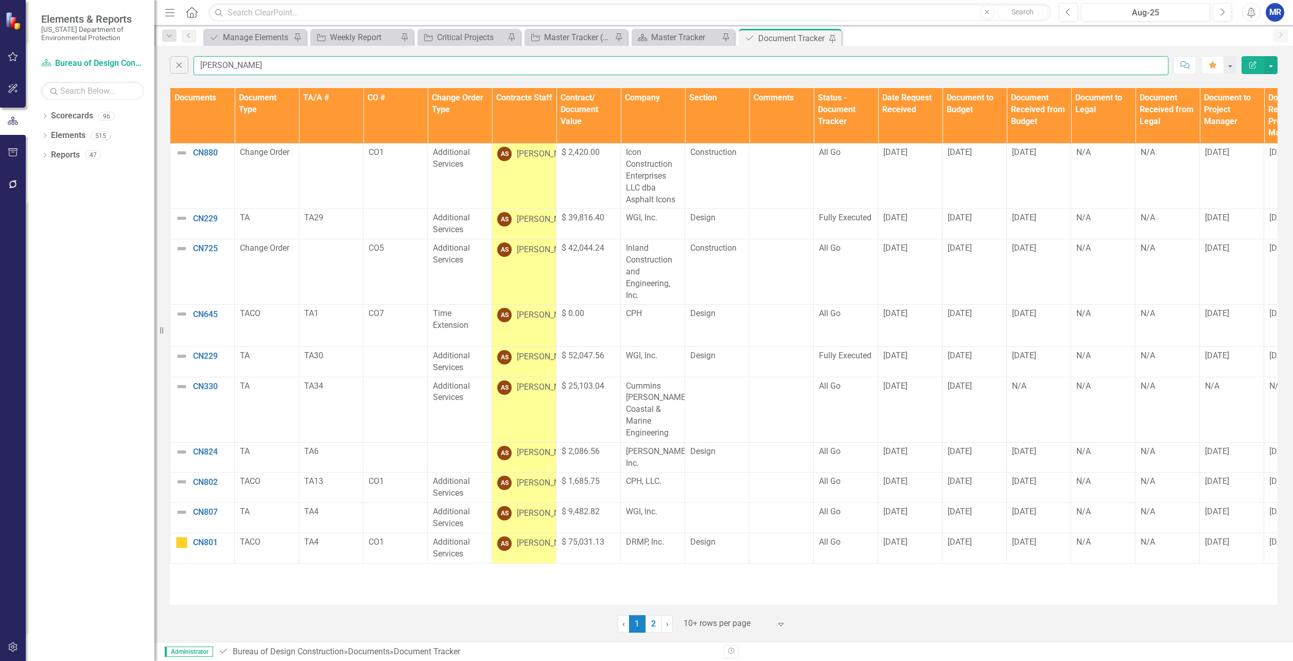
type input "[PERSON_NAME]"
click at [209, 116] on th "Documents" at bounding box center [202, 116] width 64 height 56
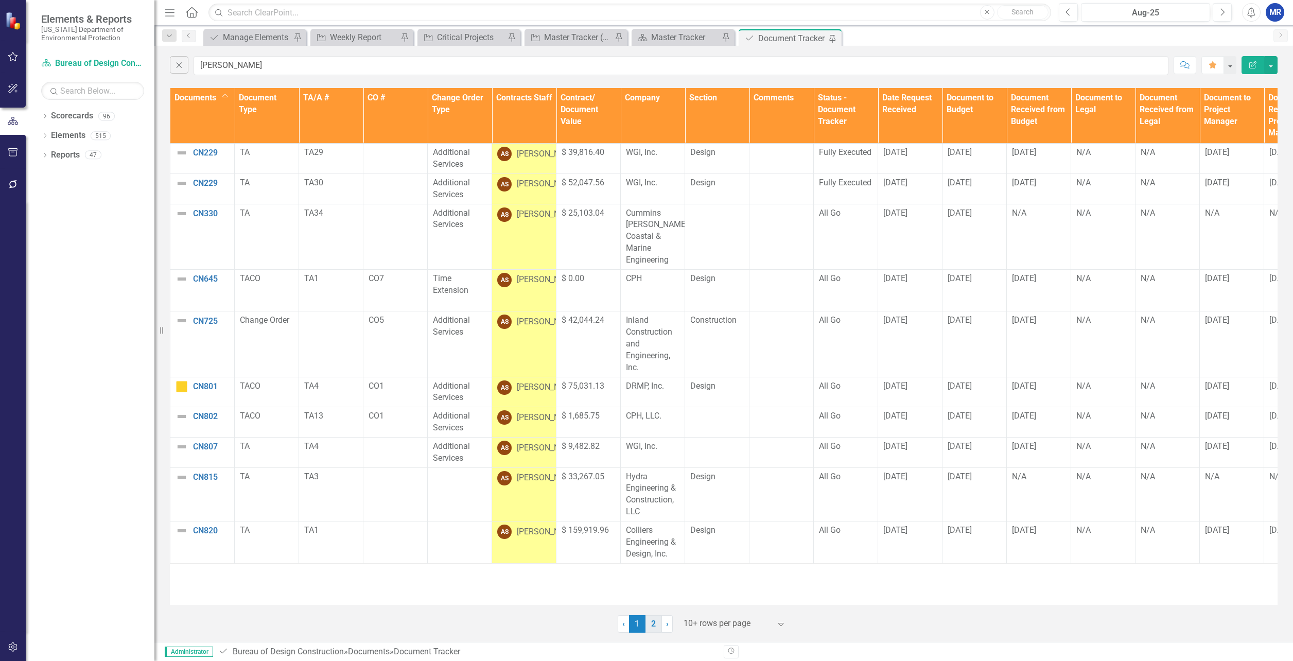
click at [657, 623] on link "2" at bounding box center [654, 624] width 16 height 18
